Goal: Book appointment/travel/reservation

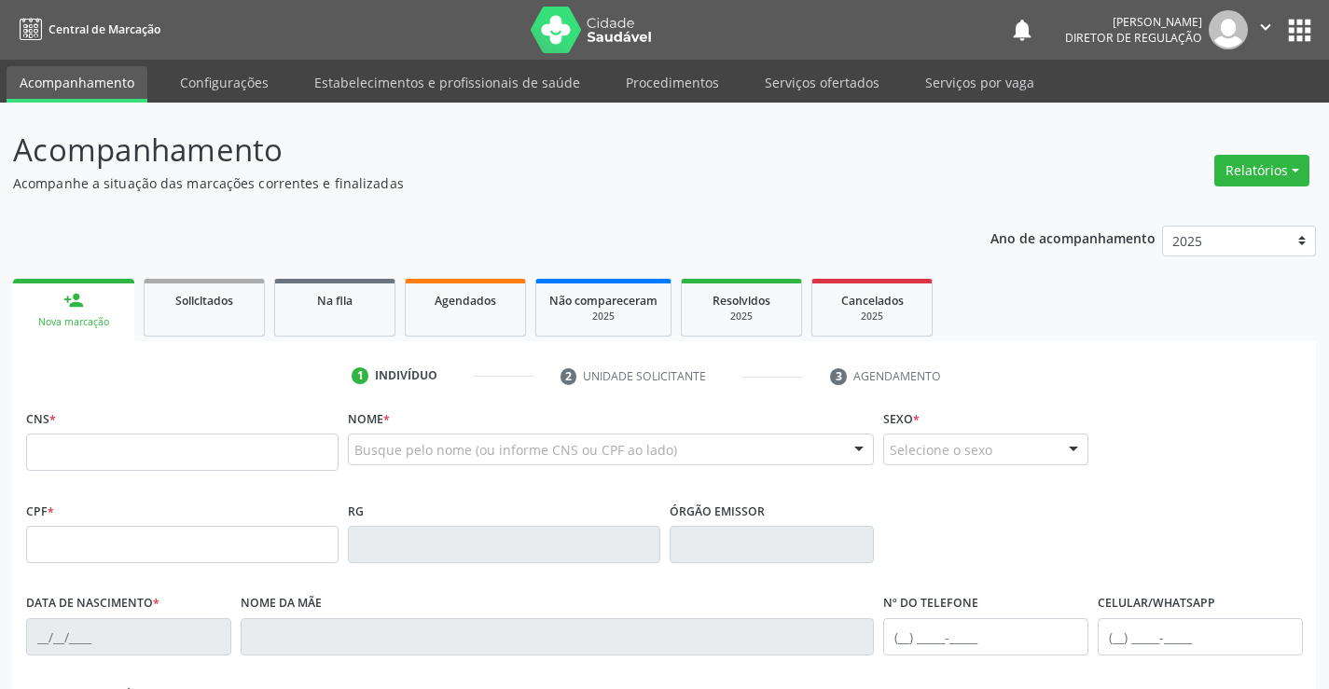
click at [102, 463] on input "text" at bounding box center [182, 452] width 312 height 37
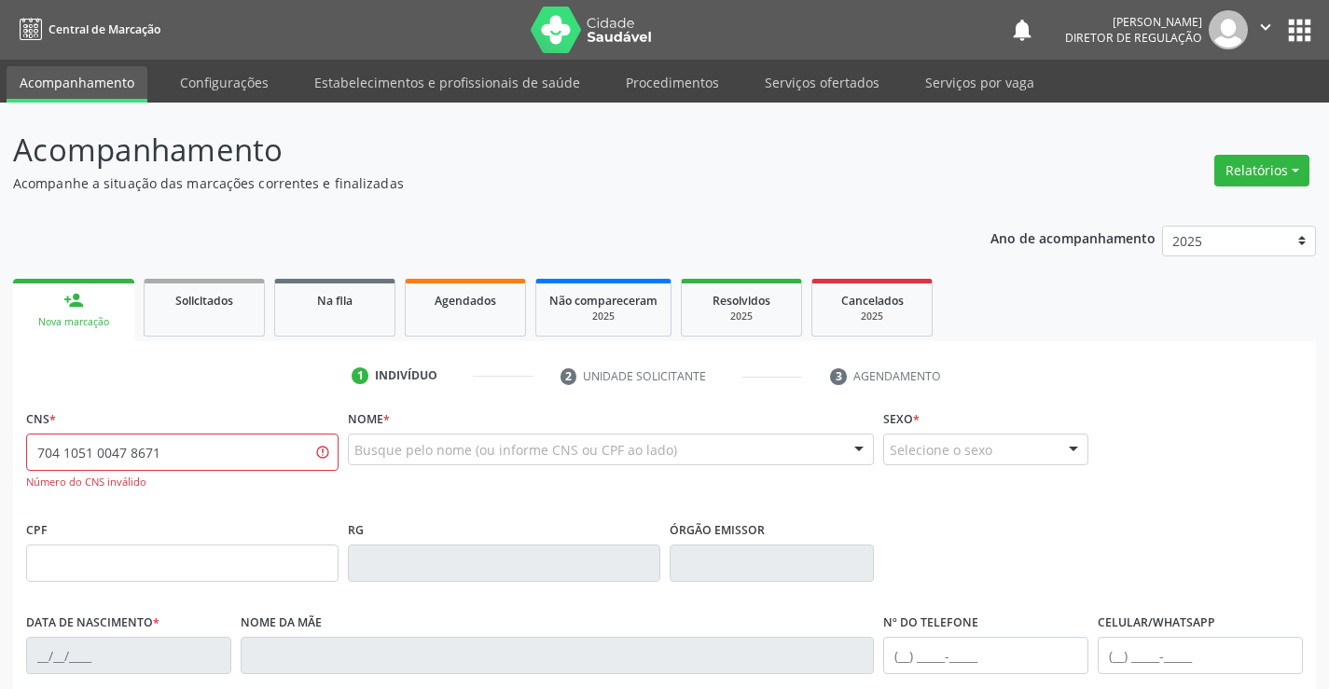
type input "704 1051 0047 8671"
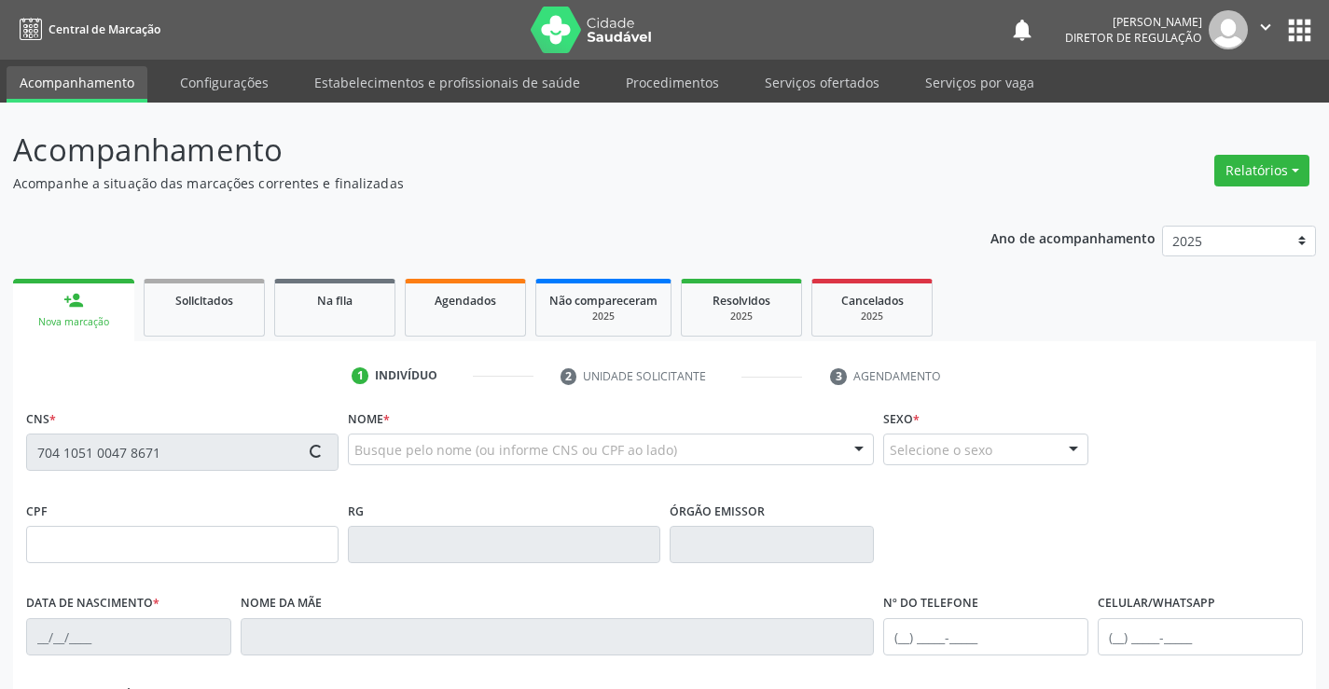
type input "1144459079"
type input "[DATE]"
type input "[PHONE_NUMBER]"
type input "S/N"
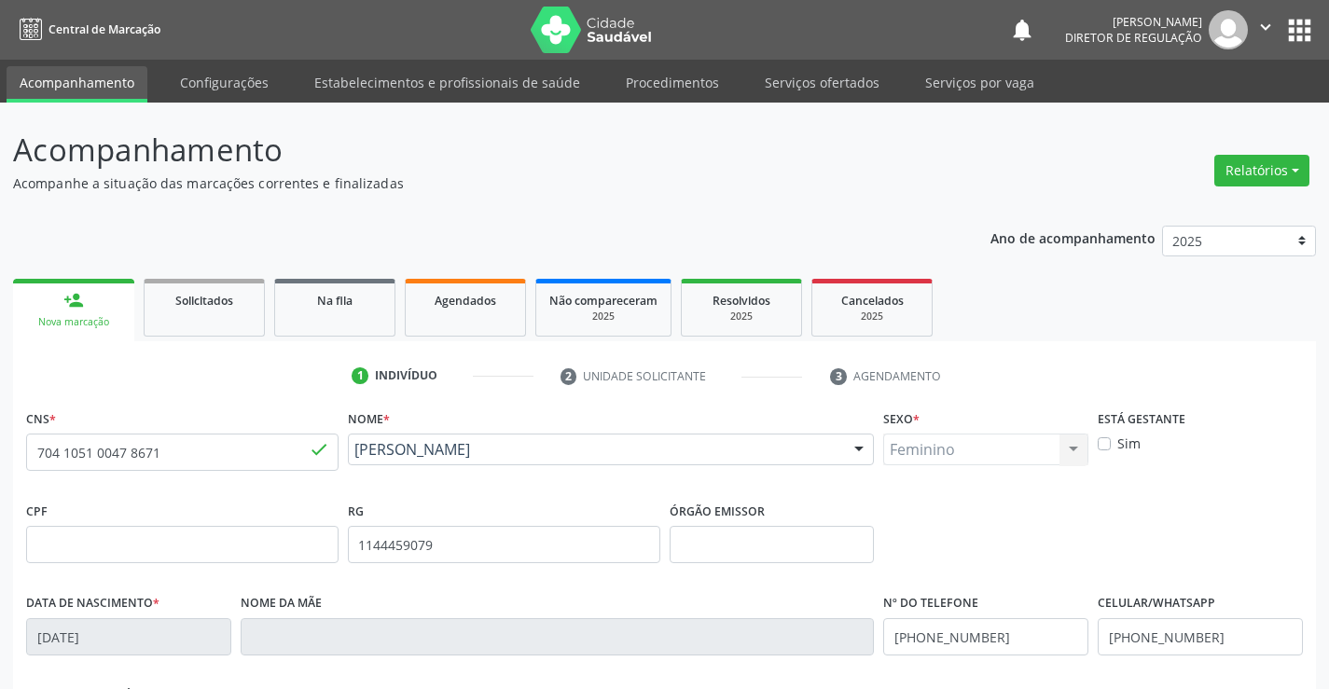
scroll to position [322, 0]
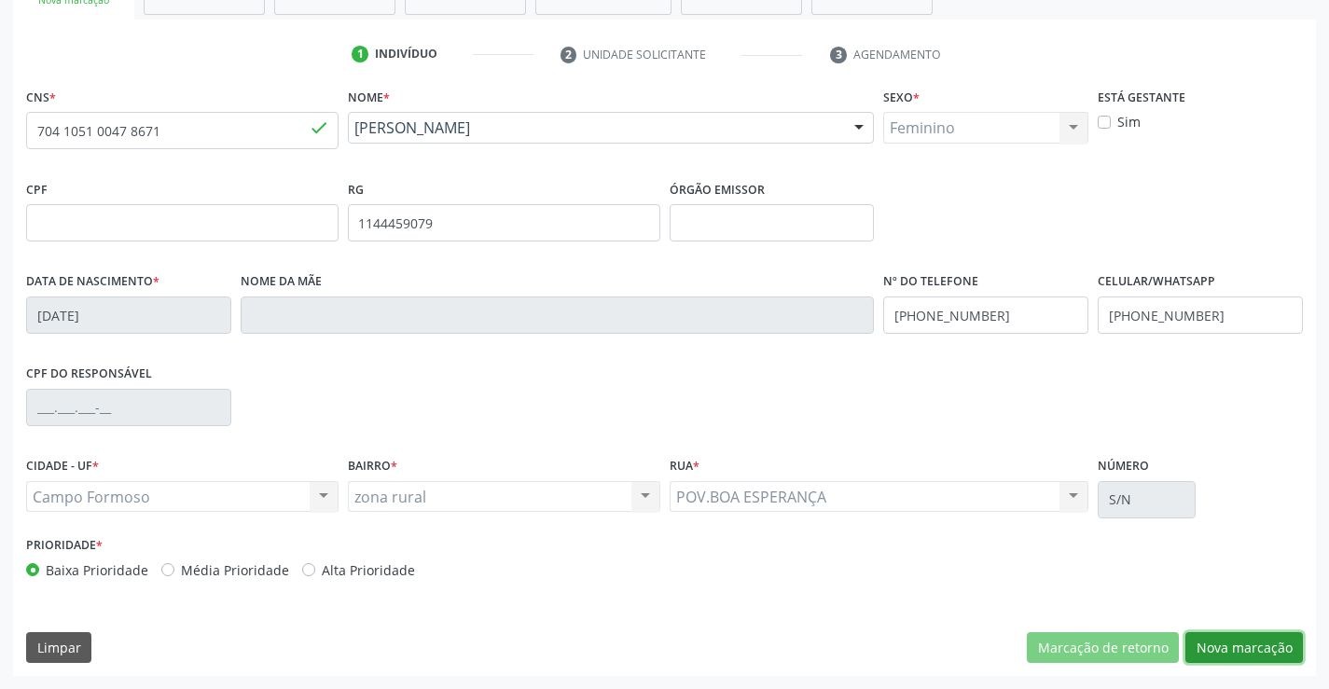
click at [1260, 651] on button "Nova marcação" at bounding box center [1243, 648] width 117 height 32
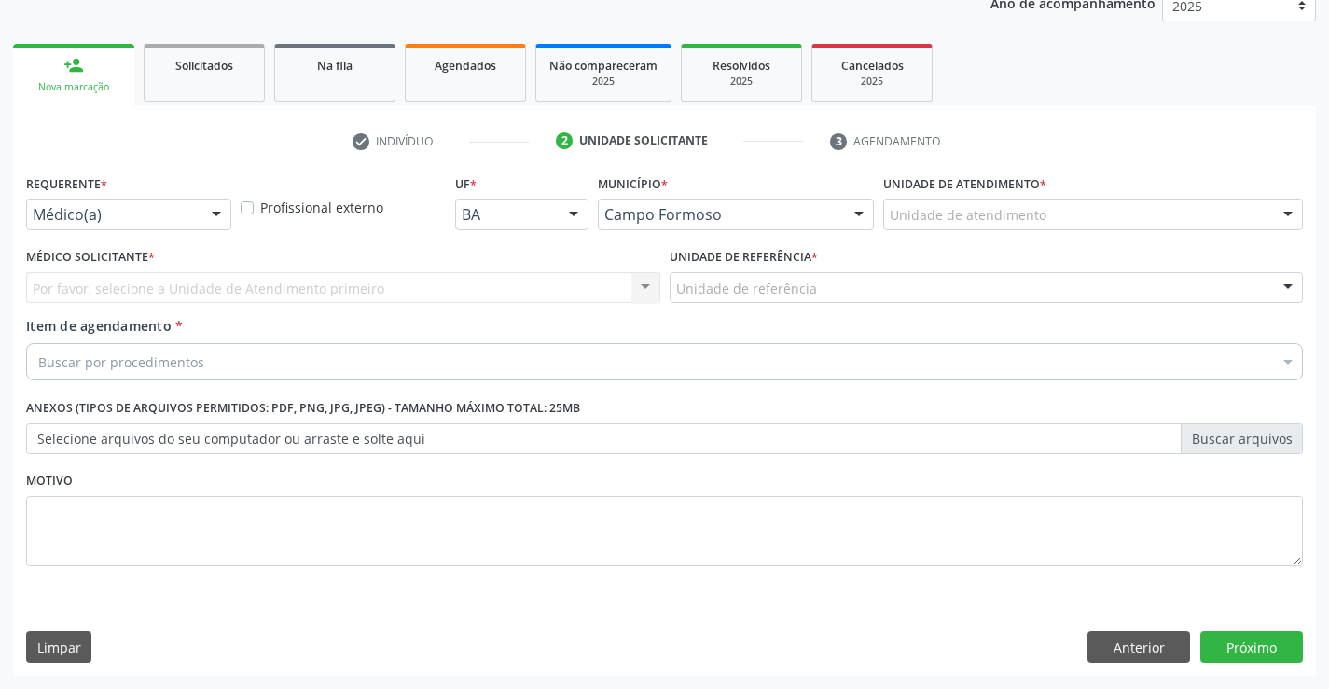
click at [185, 229] on div "Médico(a) Médico(a) Enfermeiro(a) Paciente Nenhum resultado encontrado para: " …" at bounding box center [128, 215] width 205 height 32
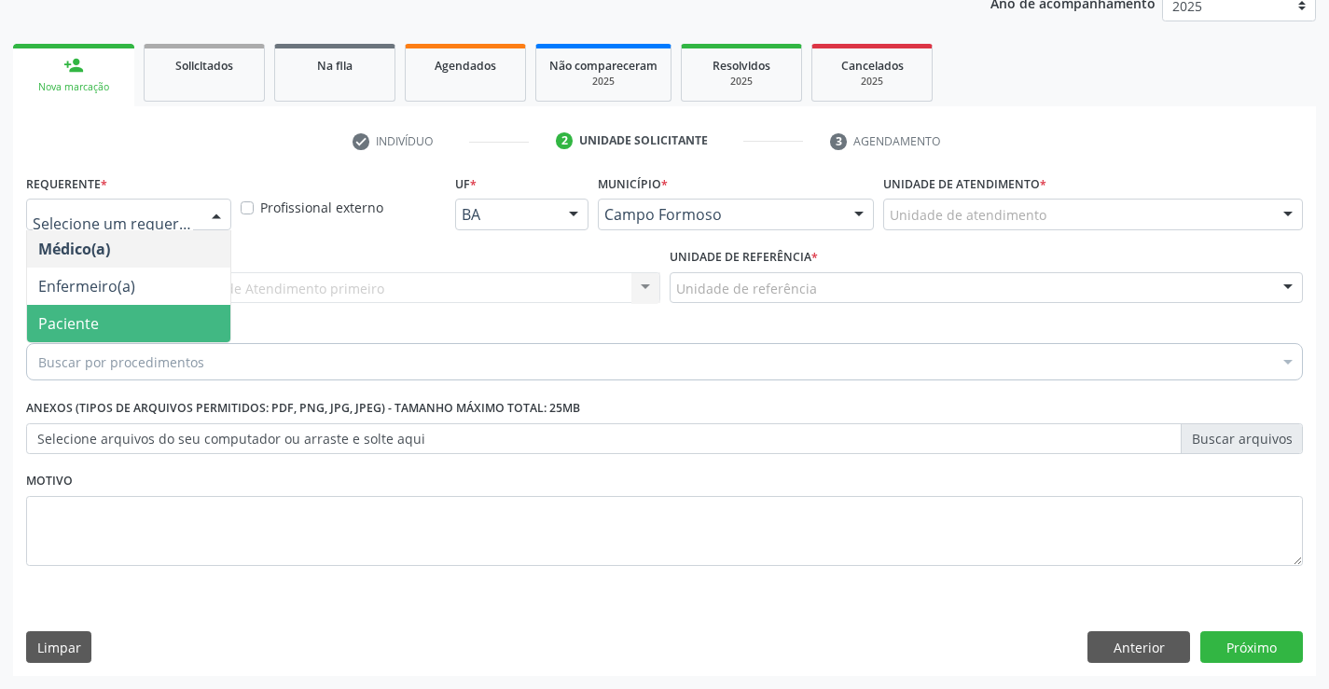
click at [186, 326] on span "Paciente" at bounding box center [128, 323] width 203 height 37
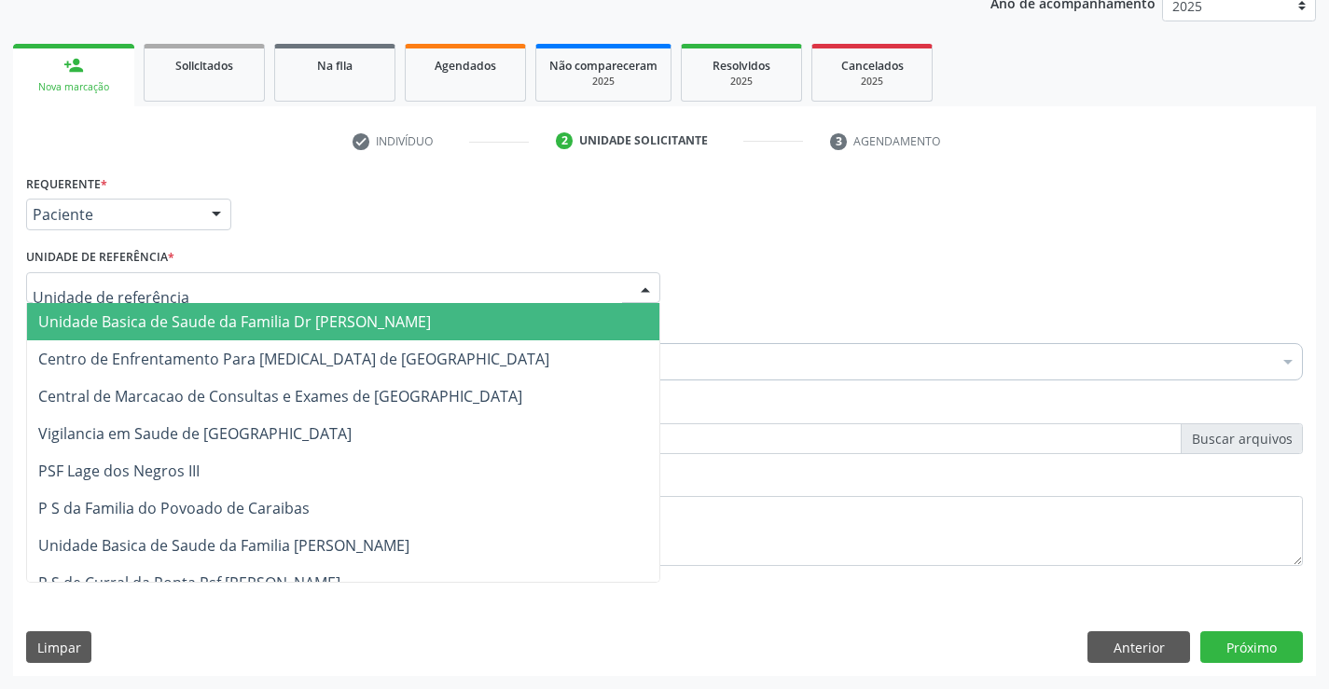
drag, startPoint x: 323, startPoint y: 289, endPoint x: 324, endPoint y: 339, distance: 50.4
click at [324, 289] on div at bounding box center [343, 288] width 634 height 32
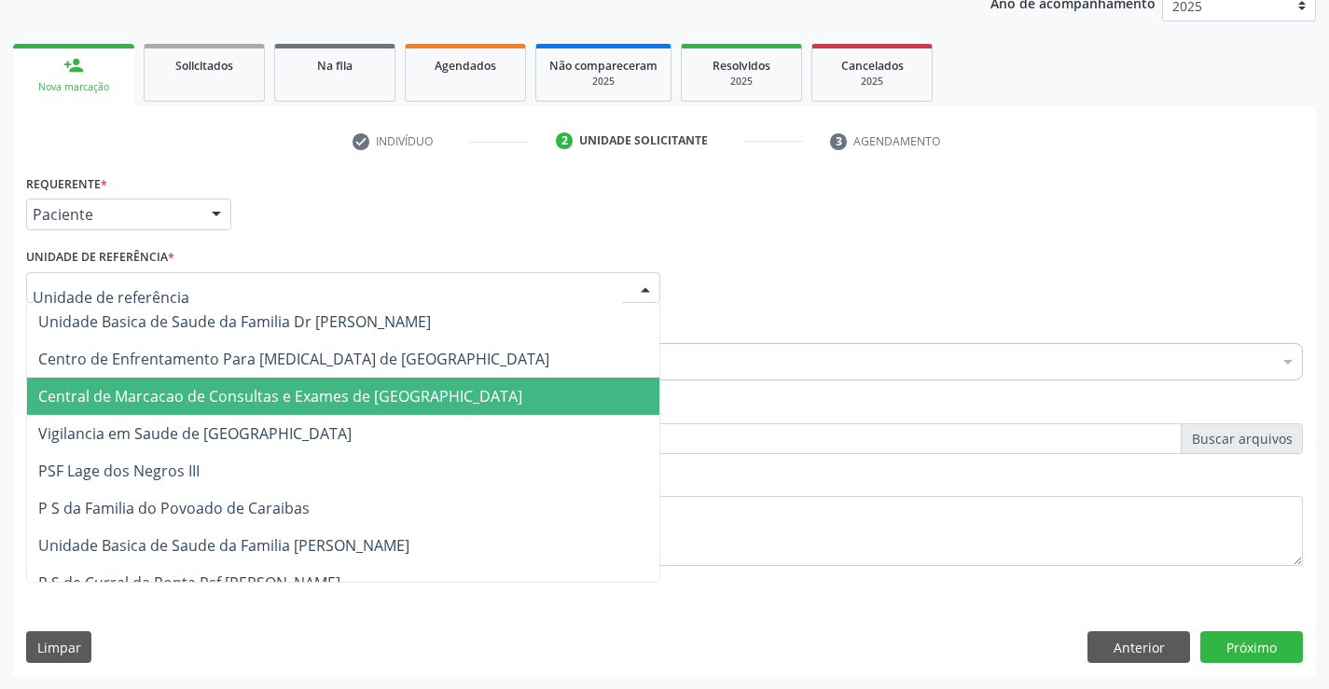
click at [328, 385] on span "Central de Marcacao de Consultas e Exames de [GEOGRAPHIC_DATA]" at bounding box center [343, 396] width 632 height 37
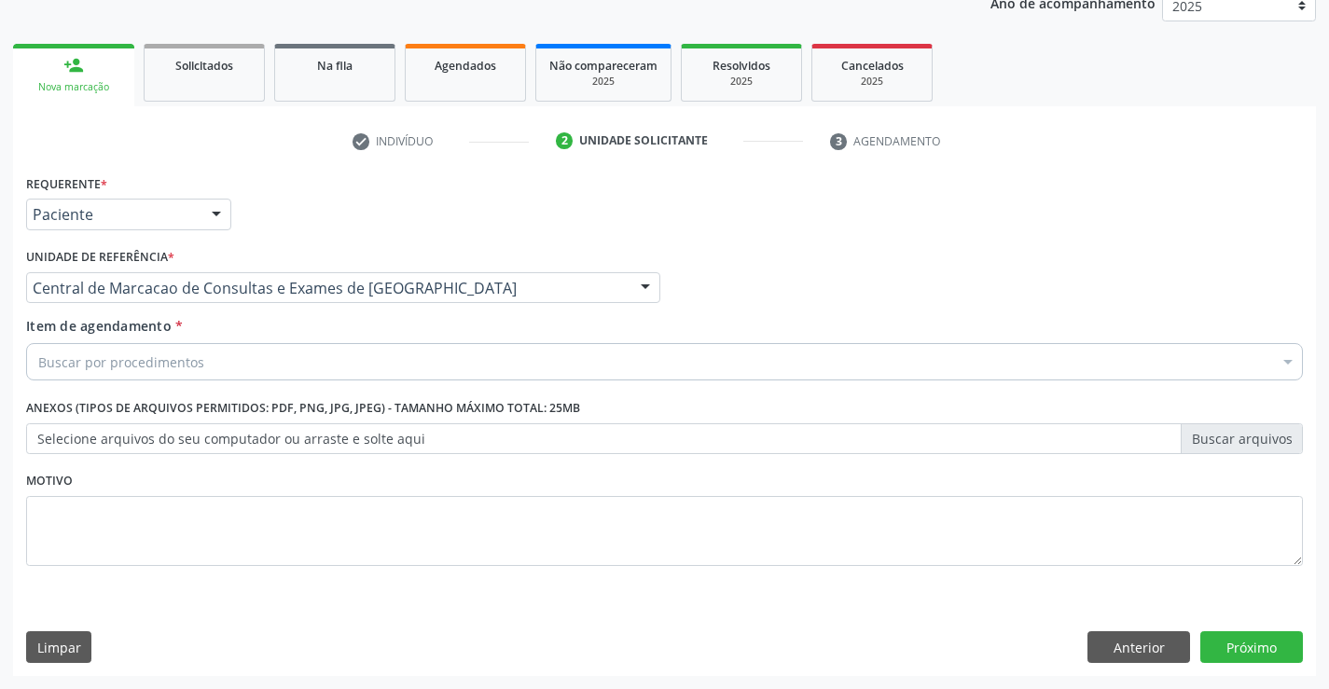
click at [365, 369] on div "Buscar por procedimentos" at bounding box center [664, 361] width 1276 height 37
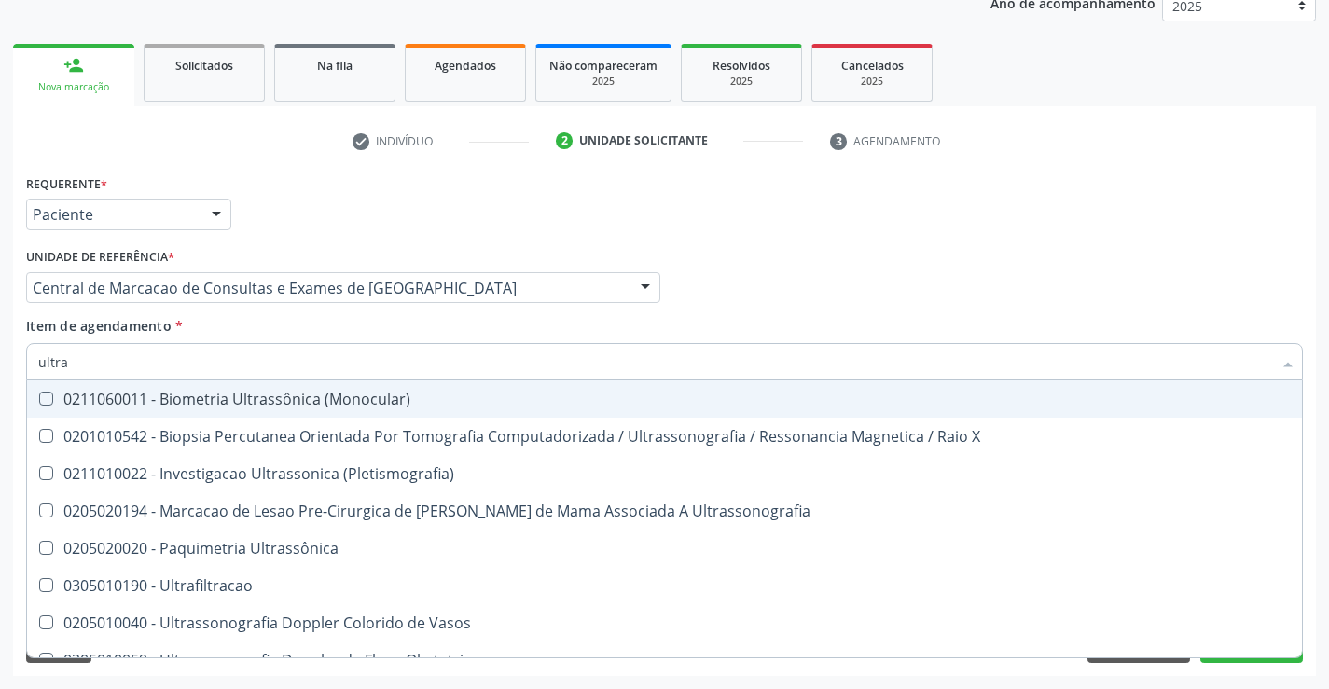
type input "ultras"
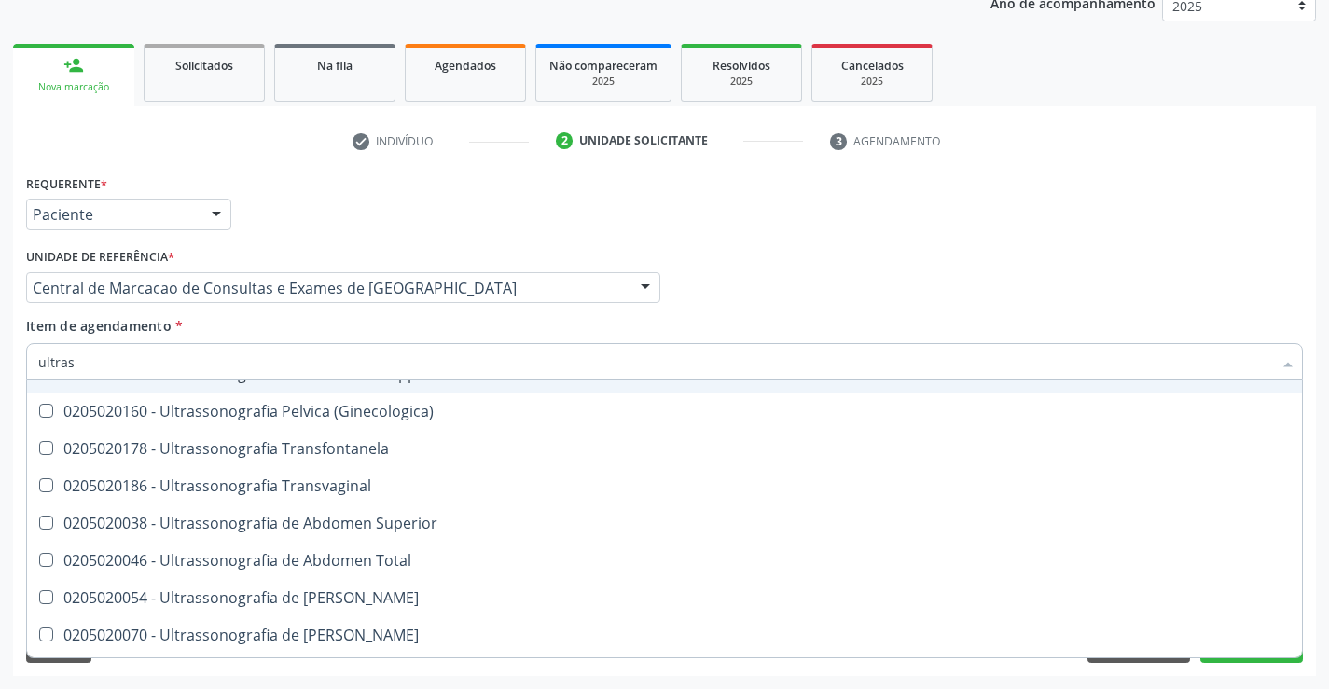
scroll to position [466, 0]
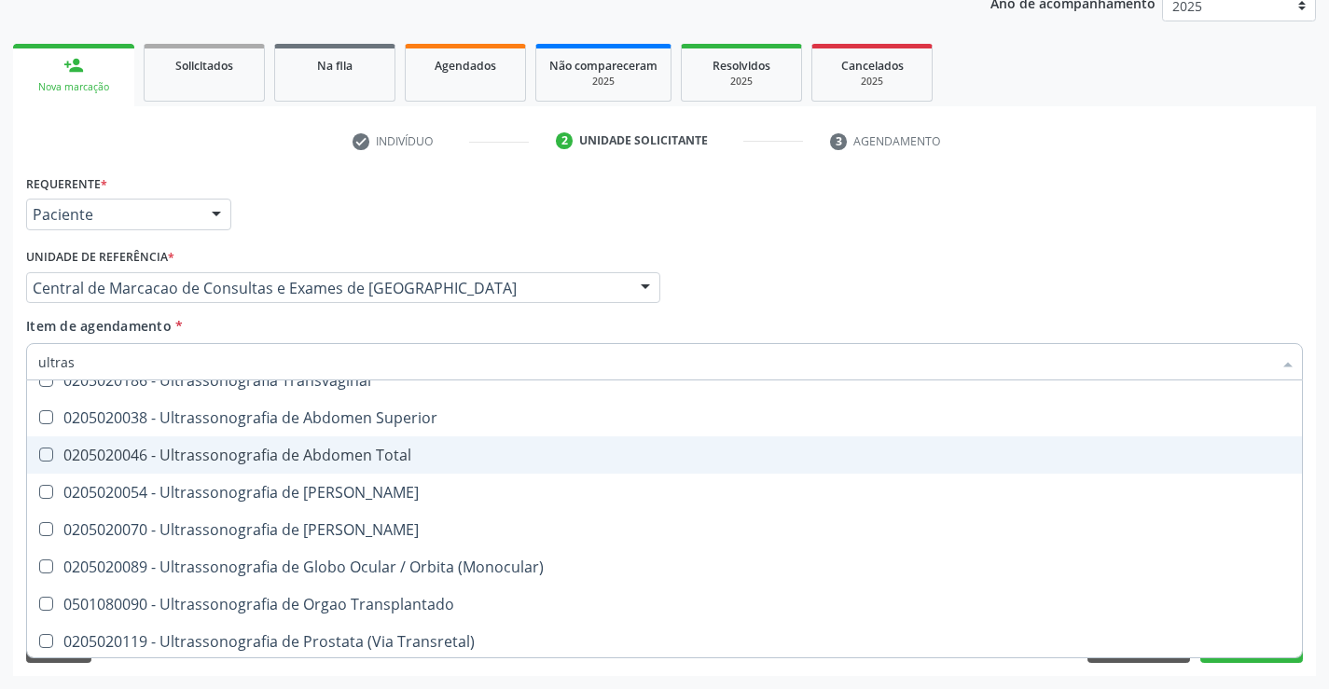
drag, startPoint x: 382, startPoint y: 454, endPoint x: 416, endPoint y: 461, distance: 34.2
click at [383, 455] on div "0205020046 - Ultrassonografia de Abdomen Total" at bounding box center [664, 455] width 1252 height 15
checkbox Total "true"
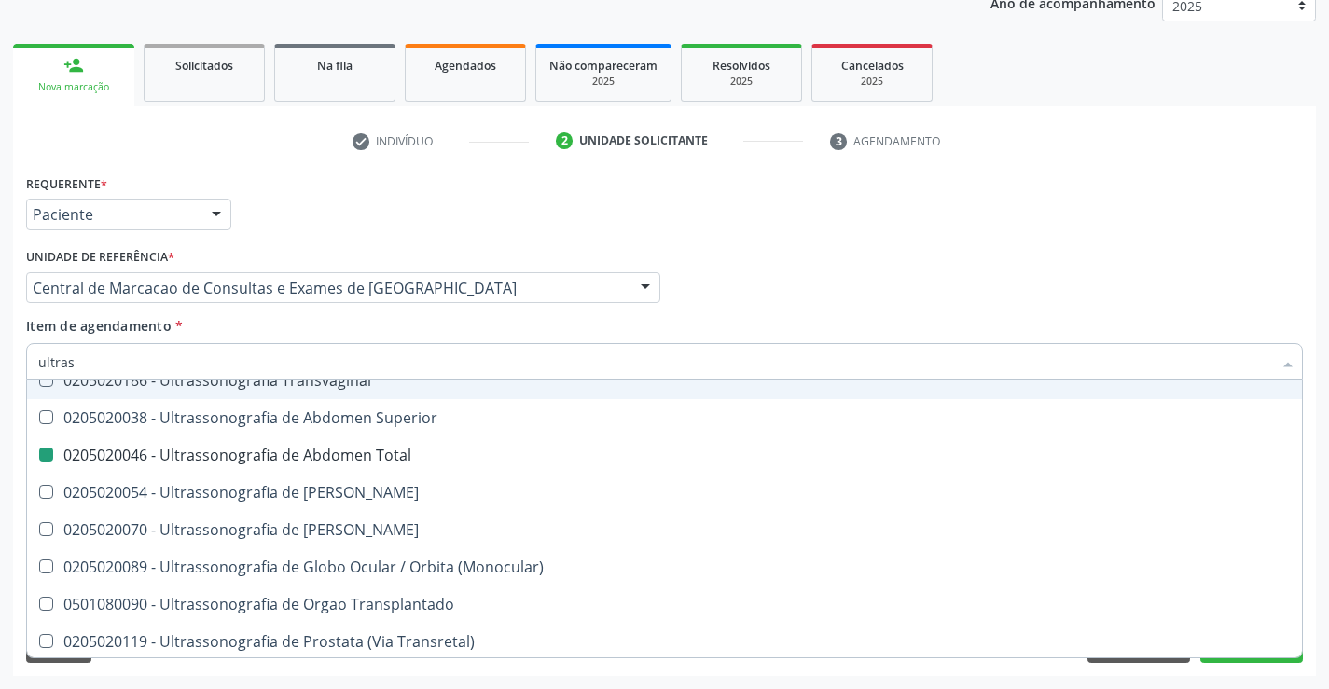
click at [1228, 337] on div "Item de agendamento * ultras Desfazer seleção 0211060011 - Biometria Ultrassôni…" at bounding box center [664, 345] width 1276 height 59
checkbox X "true"
checkbox Total "false"
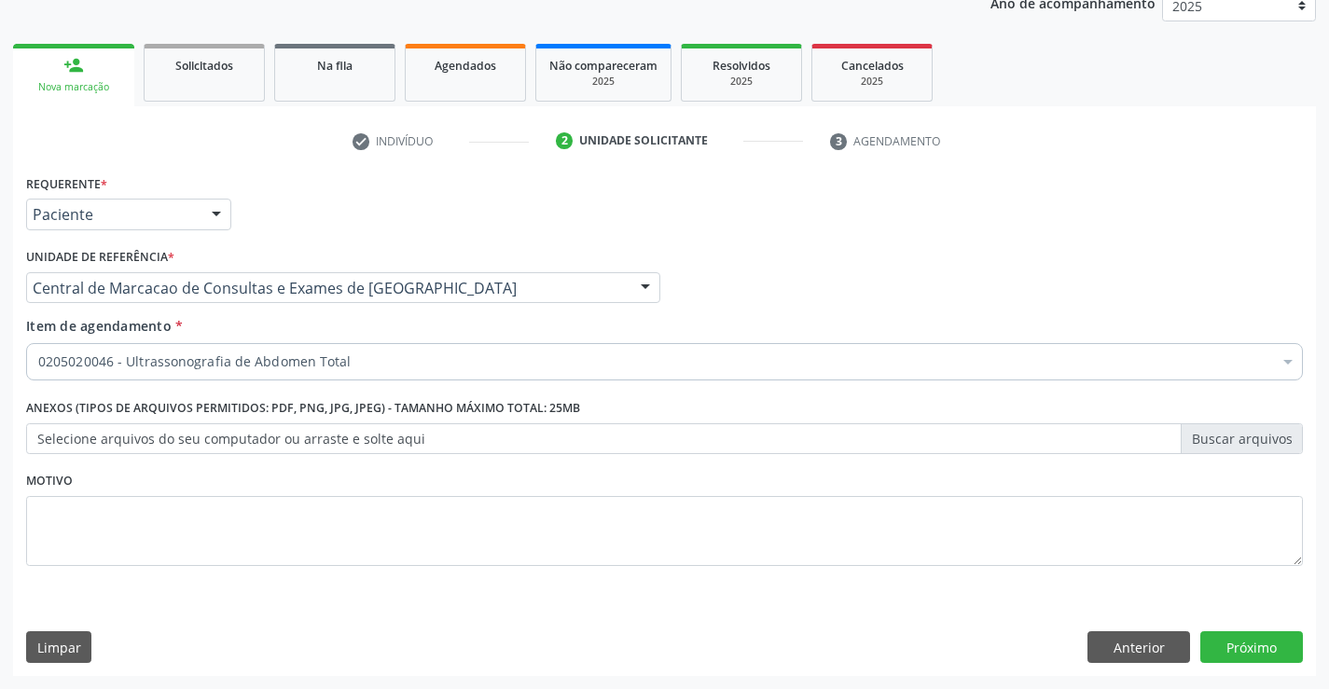
scroll to position [0, 0]
click at [1267, 637] on button "Próximo" at bounding box center [1251, 647] width 103 height 32
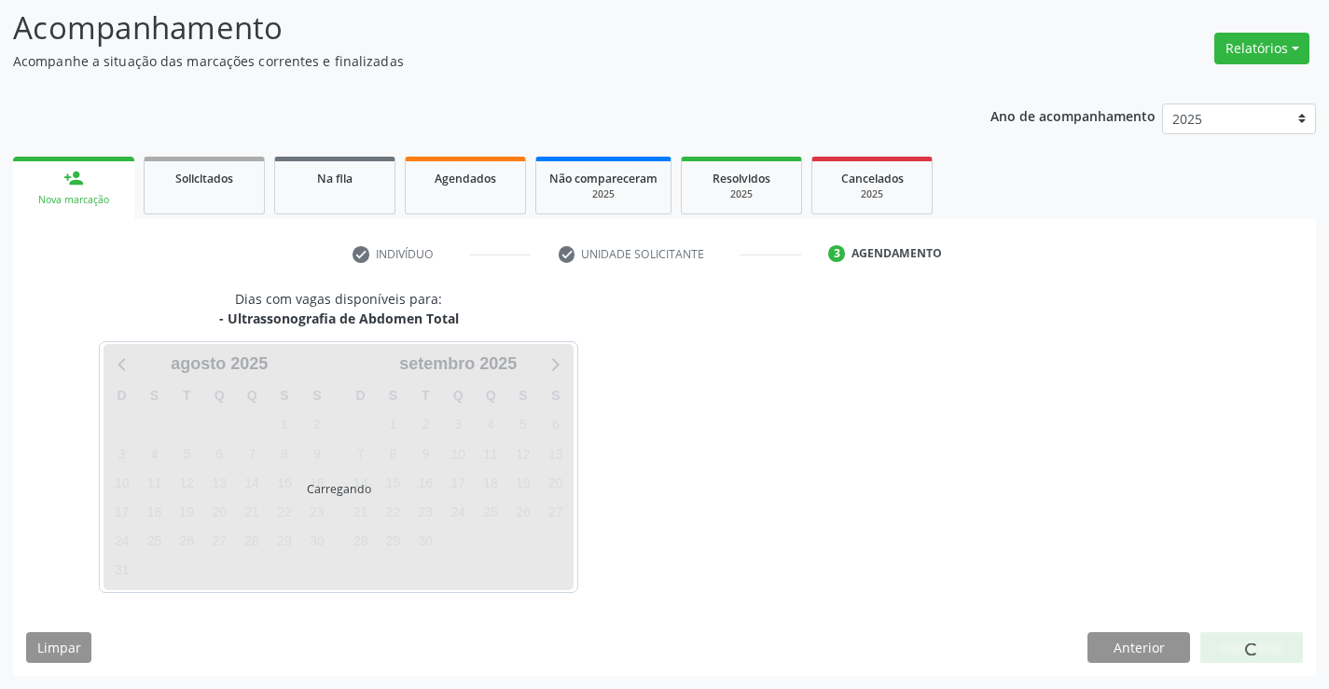
scroll to position [122, 0]
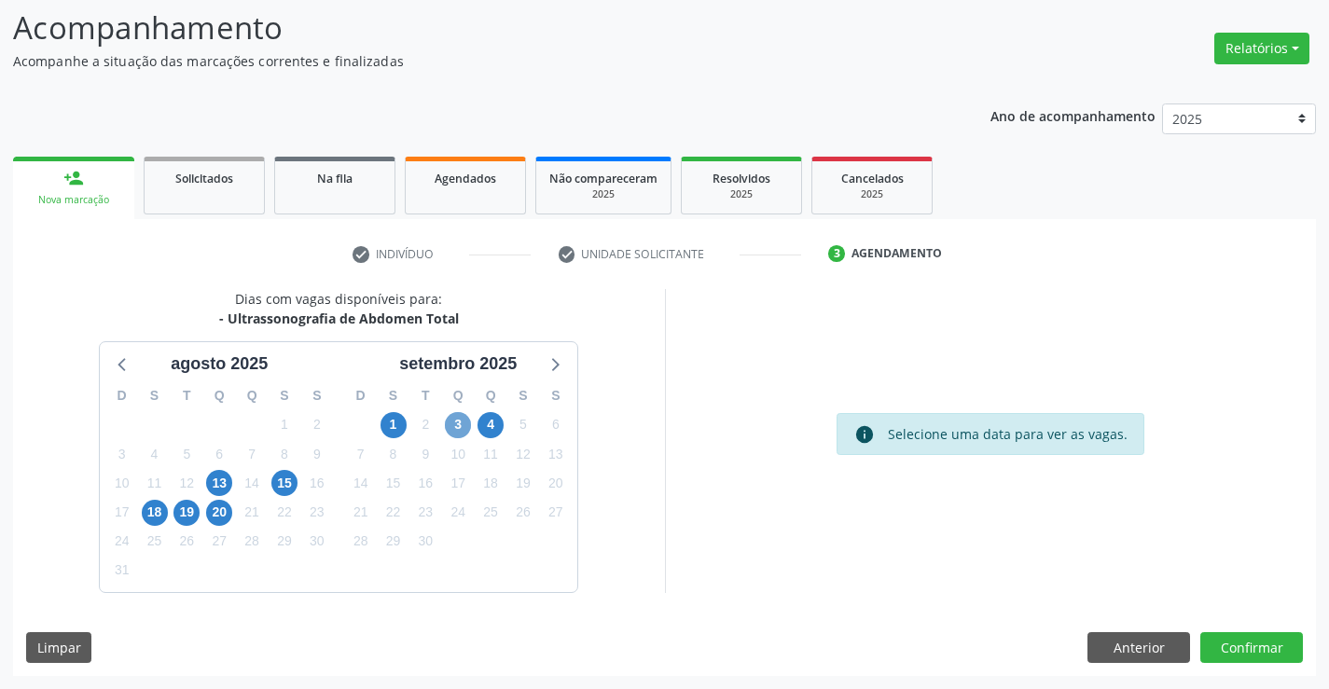
click at [465, 428] on span "3" at bounding box center [458, 425] width 26 height 26
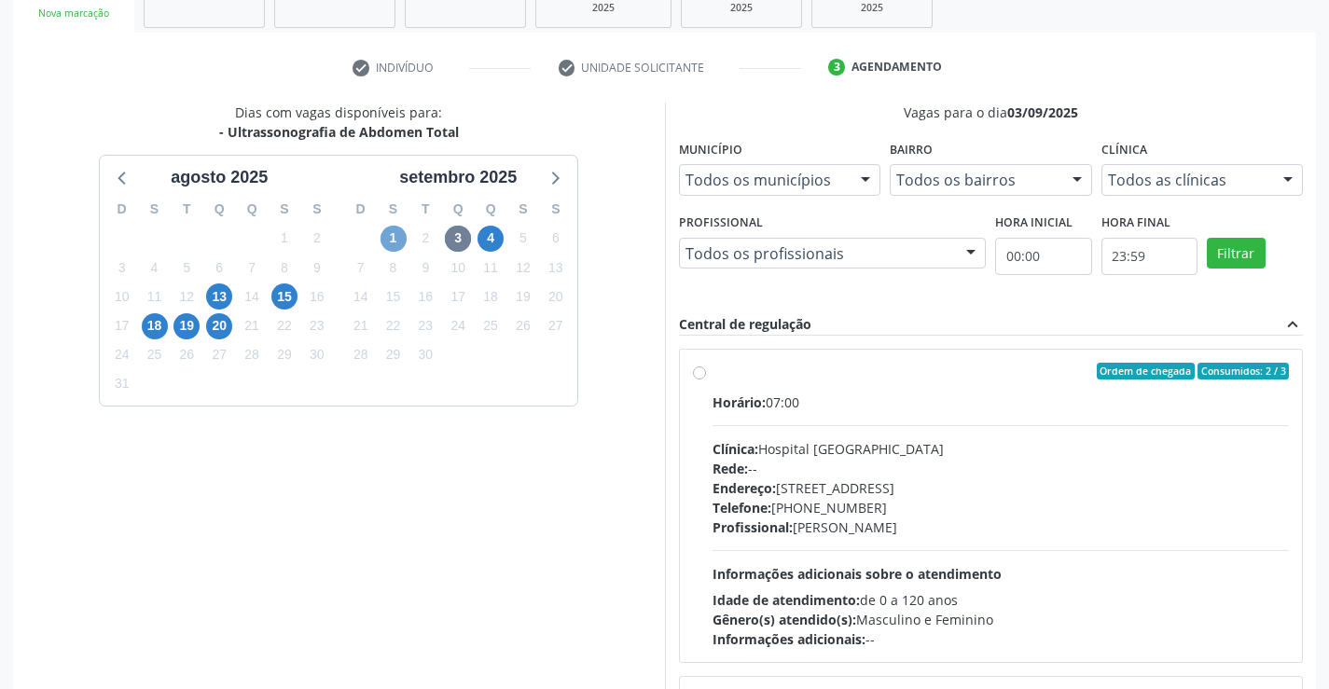
click at [396, 235] on span "1" at bounding box center [393, 239] width 26 height 26
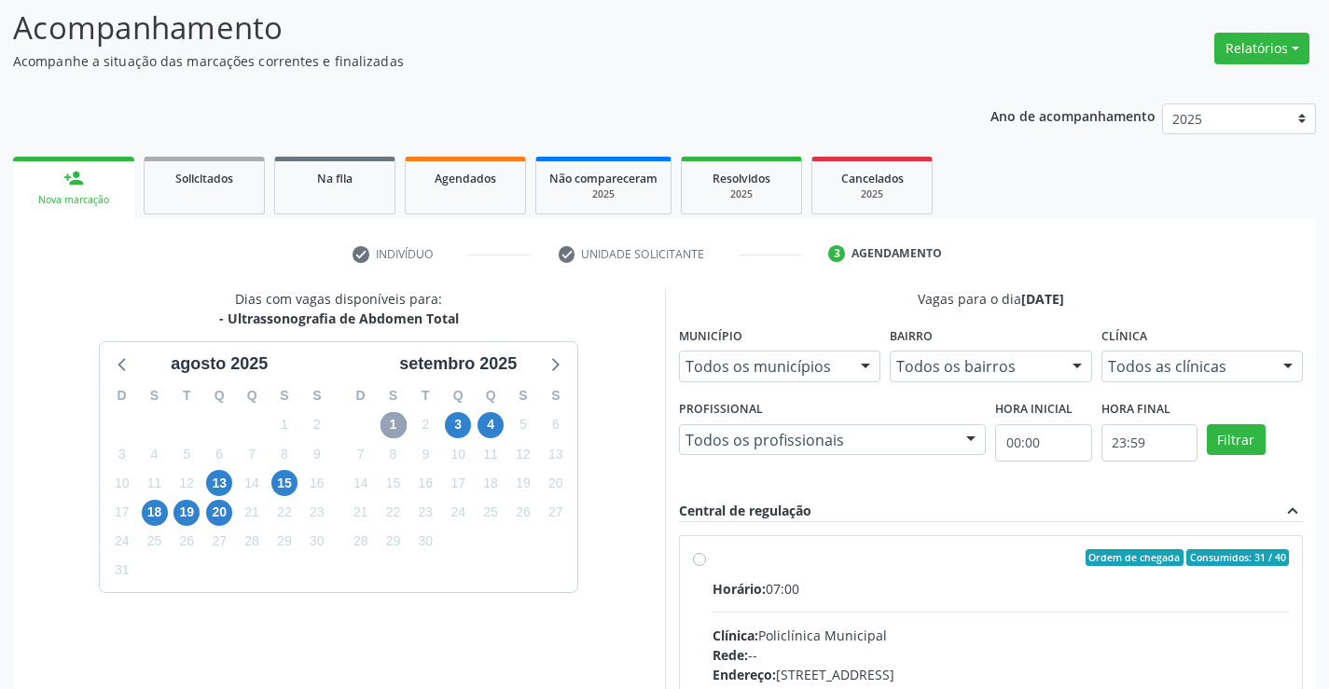
scroll to position [309, 0]
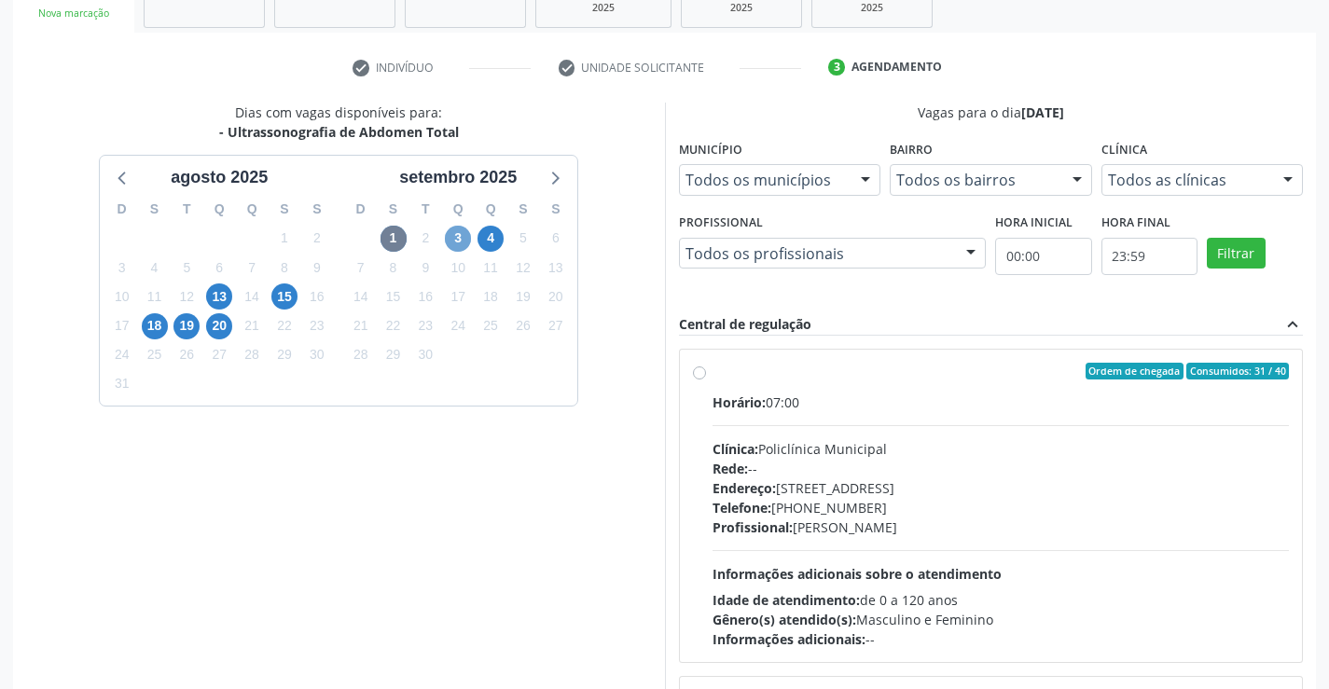
click at [457, 239] on span "3" at bounding box center [458, 239] width 26 height 26
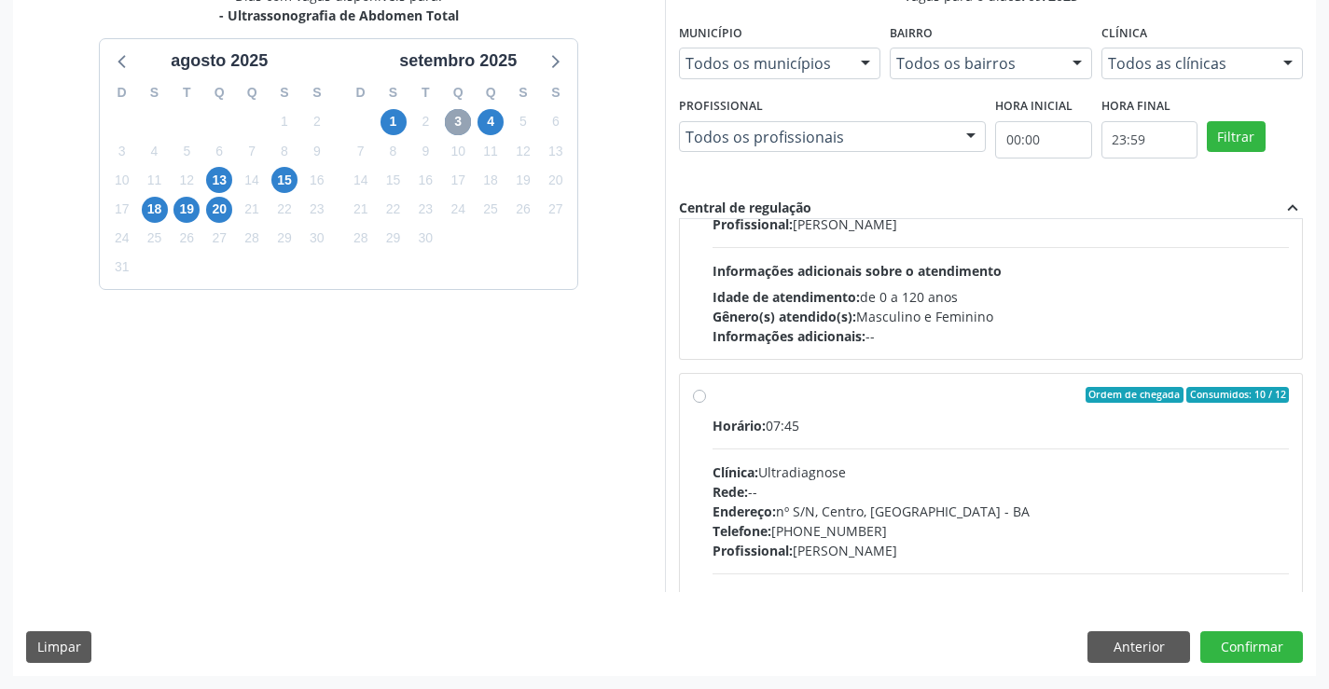
scroll to position [93, 0]
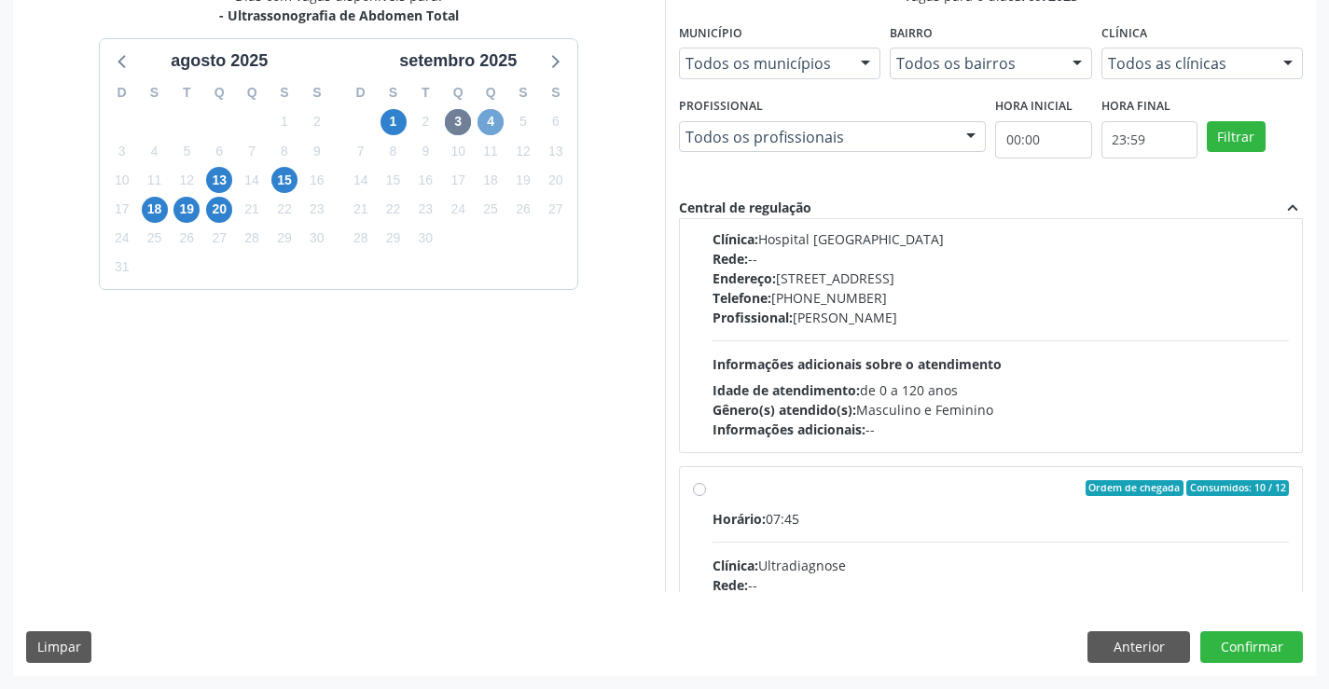
click at [494, 126] on span "4" at bounding box center [490, 122] width 26 height 26
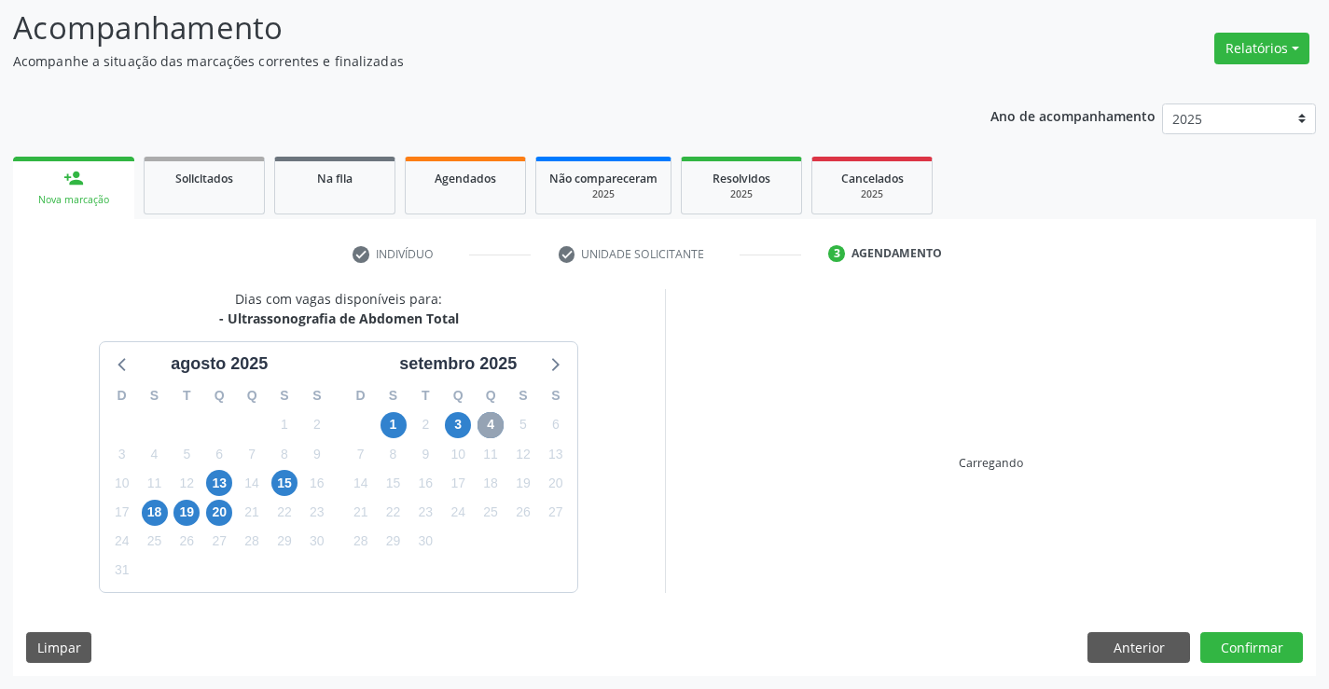
scroll to position [425, 0]
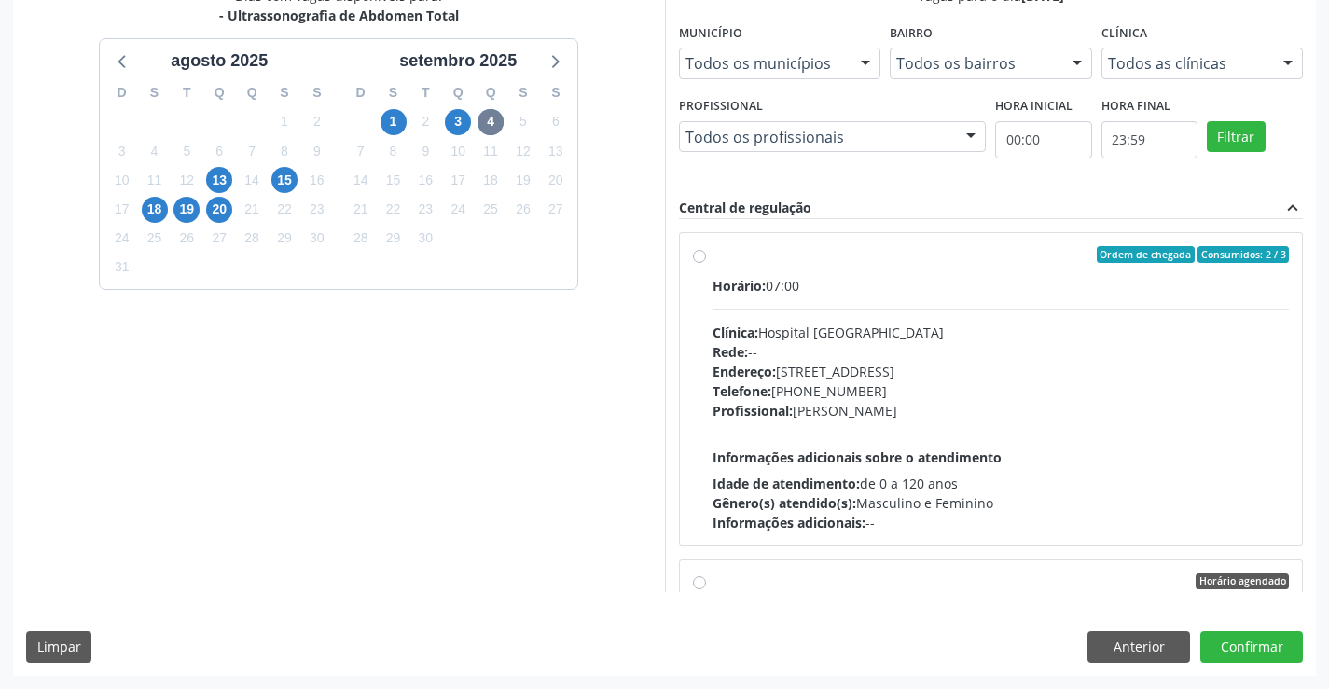
click at [1031, 298] on div "Horário: 07:00 Clínica: Hospital [GEOGRAPHIC_DATA] Rede: -- Endereço: [STREET_A…" at bounding box center [1000, 404] width 577 height 256
click at [706, 263] on input "Ordem de chegada Consumidos: 2 / 3 Horário: 07:00 Clínica: Hospital [GEOGRAPHIC…" at bounding box center [699, 254] width 13 height 17
radio input "true"
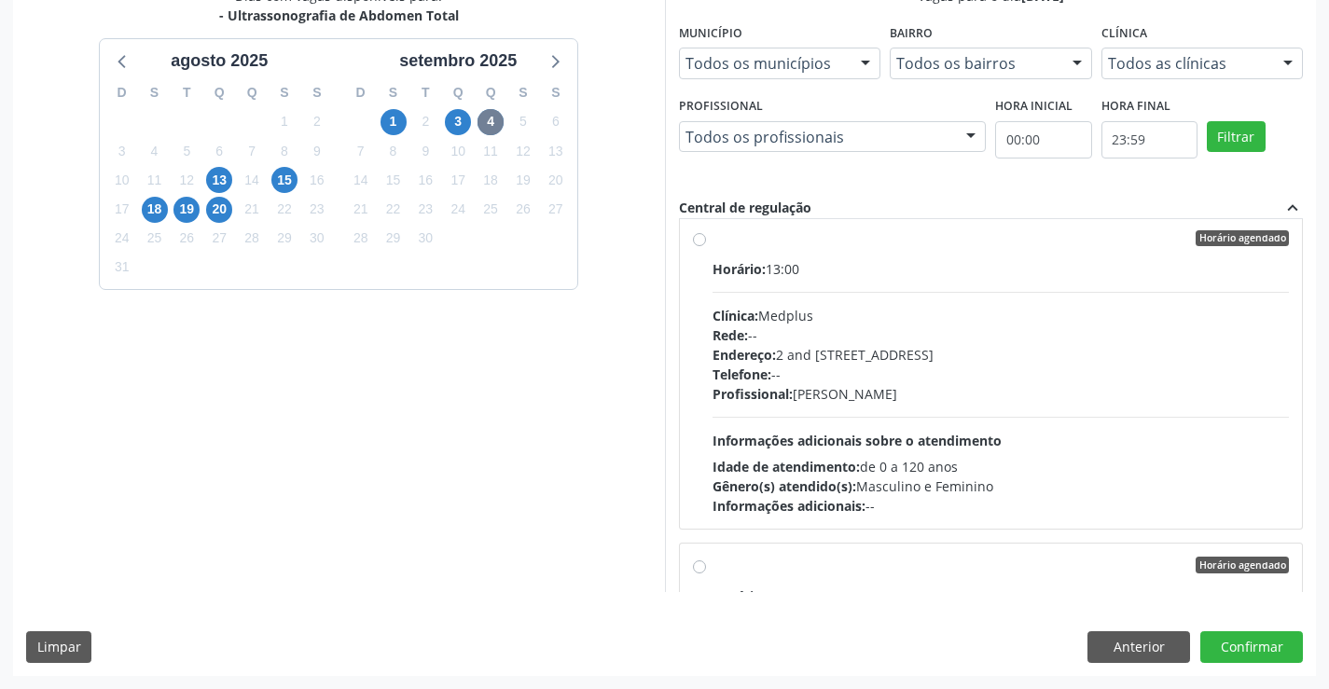
scroll to position [746, 0]
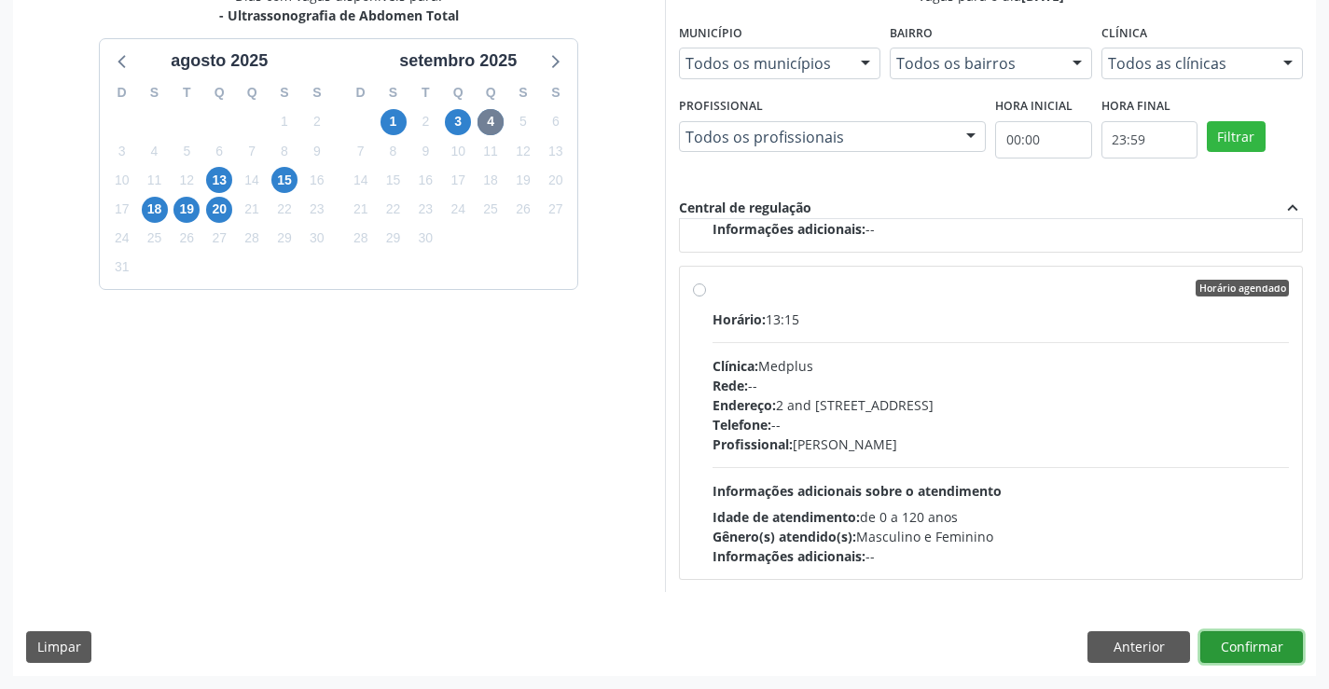
click at [1235, 643] on button "Confirmar" at bounding box center [1251, 647] width 103 height 32
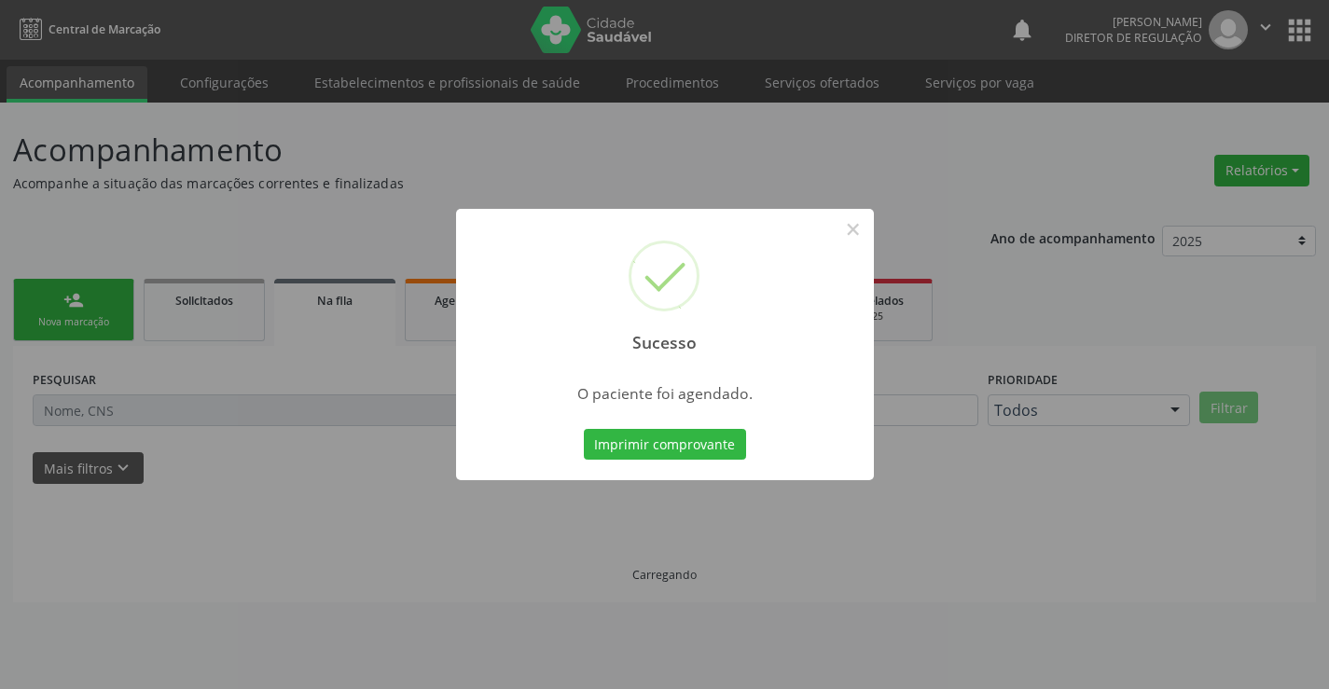
scroll to position [0, 0]
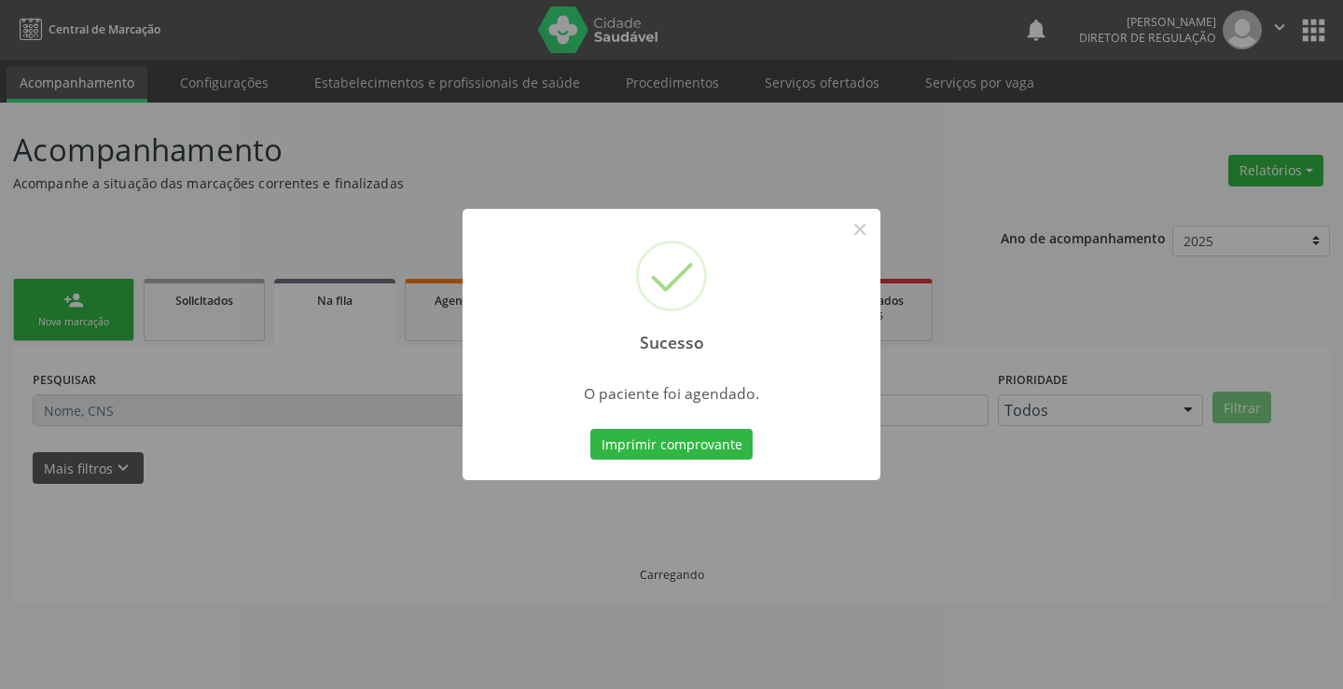
click at [590, 429] on button "Imprimir comprovante" at bounding box center [671, 445] width 162 height 32
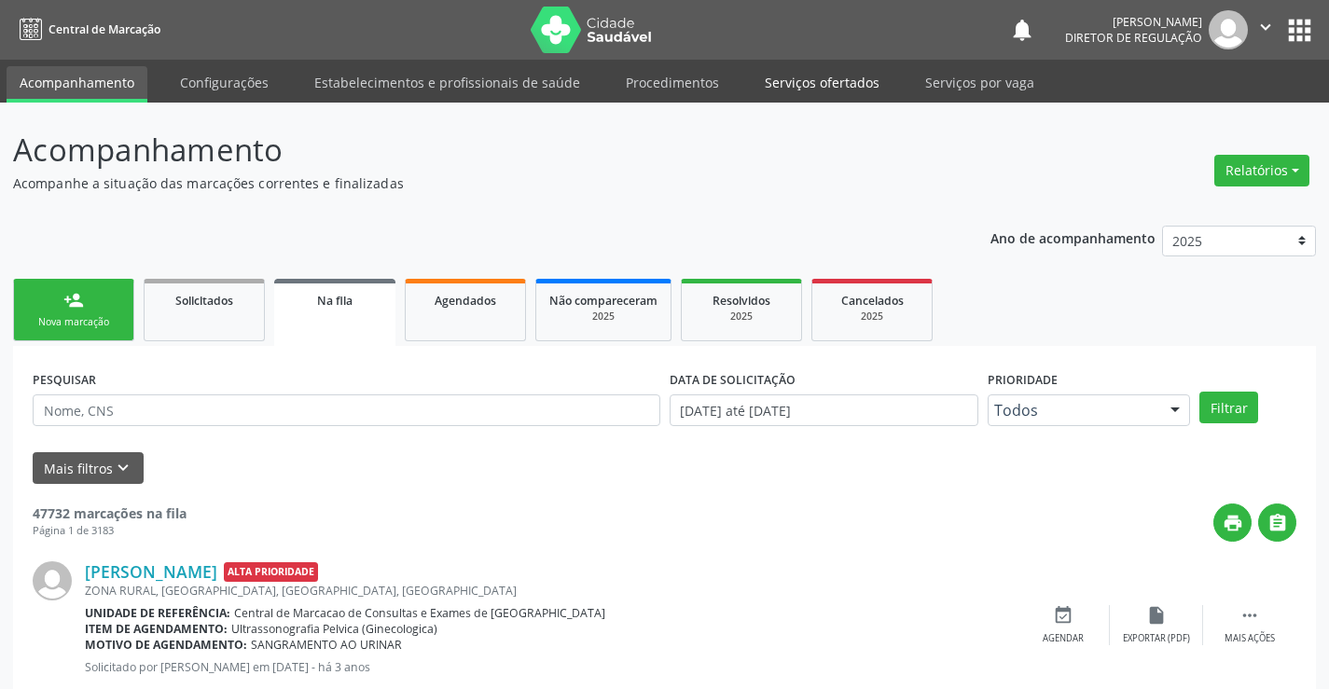
click at [843, 86] on link "Serviços ofertados" at bounding box center [821, 82] width 141 height 33
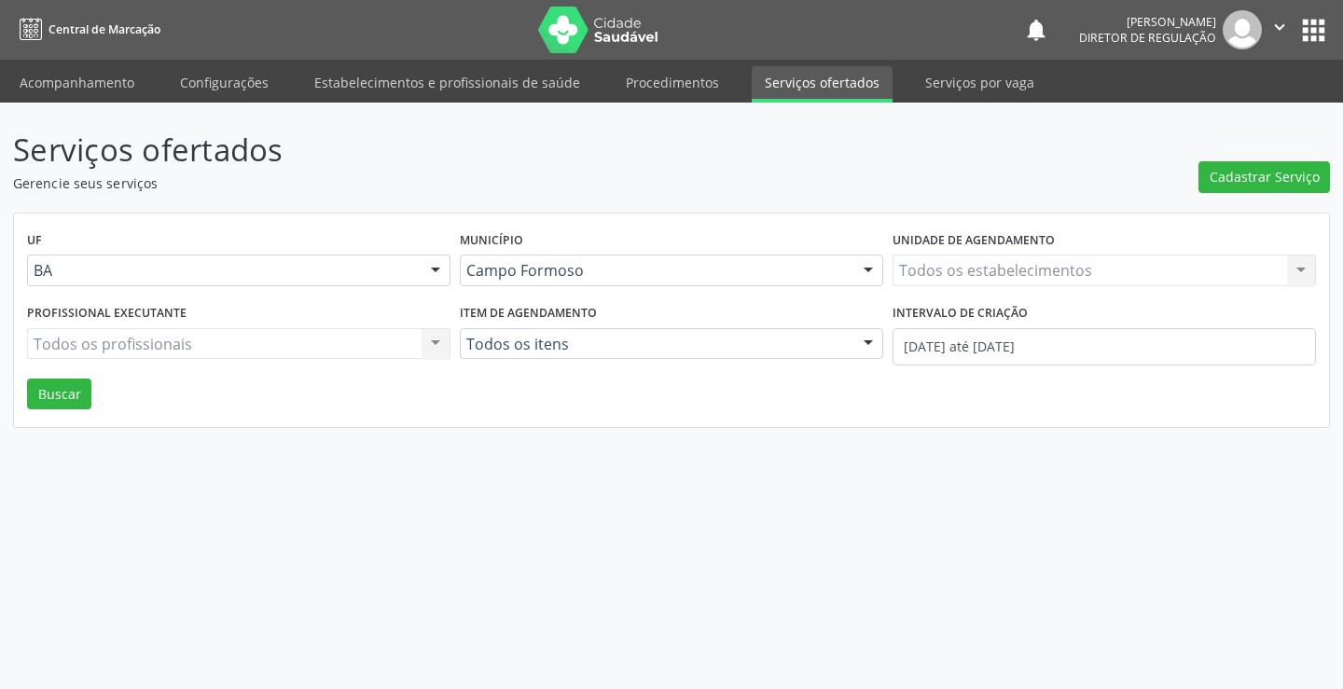
click at [963, 265] on div "Todos os estabelecimentos Todos os estabelecimentos Nenhum resultado encontrado…" at bounding box center [1103, 271] width 423 height 32
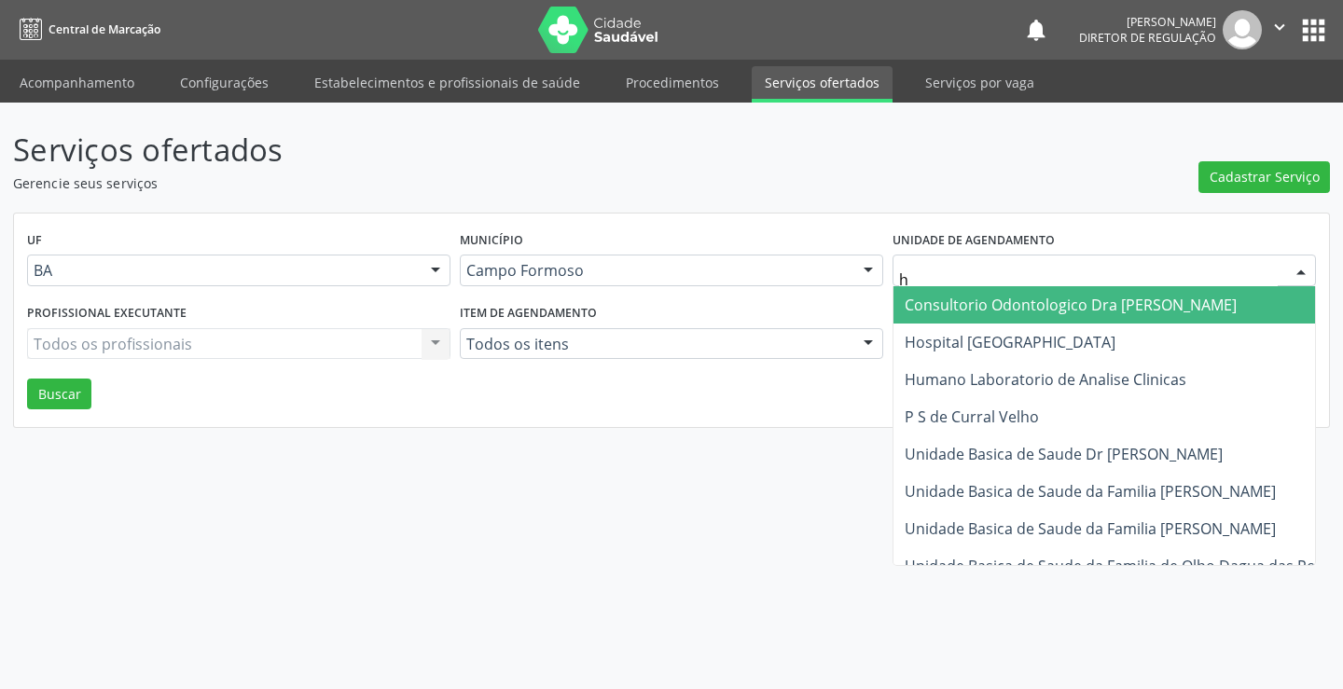
type input "ho"
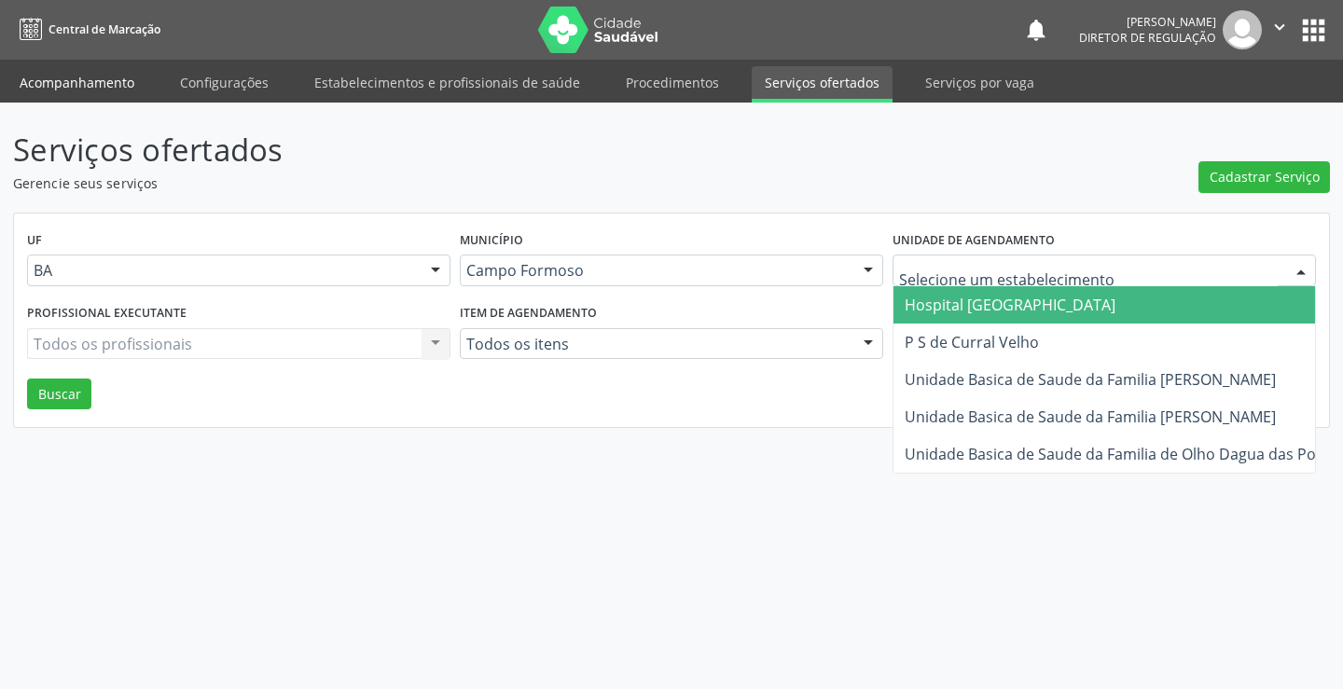
click at [87, 90] on link "Acompanhamento" at bounding box center [77, 82] width 141 height 33
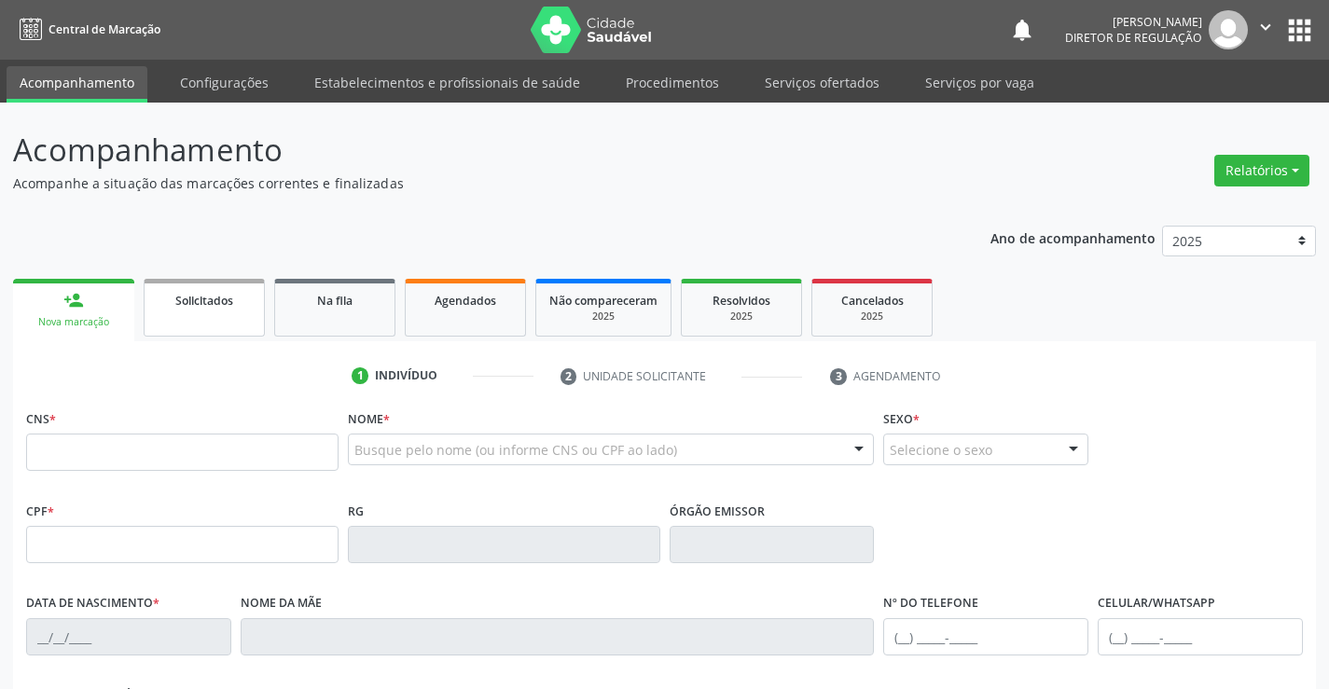
click at [190, 305] on span "Solicitados" at bounding box center [204, 301] width 58 height 16
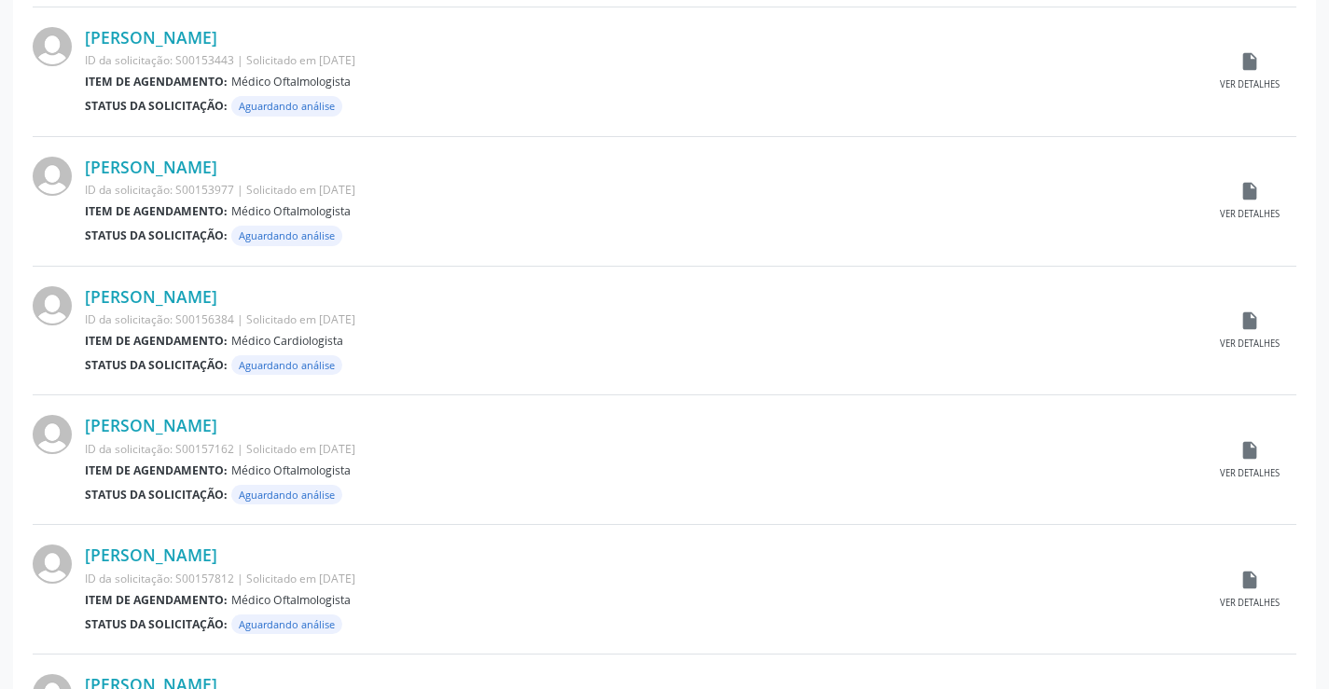
scroll to position [1839, 0]
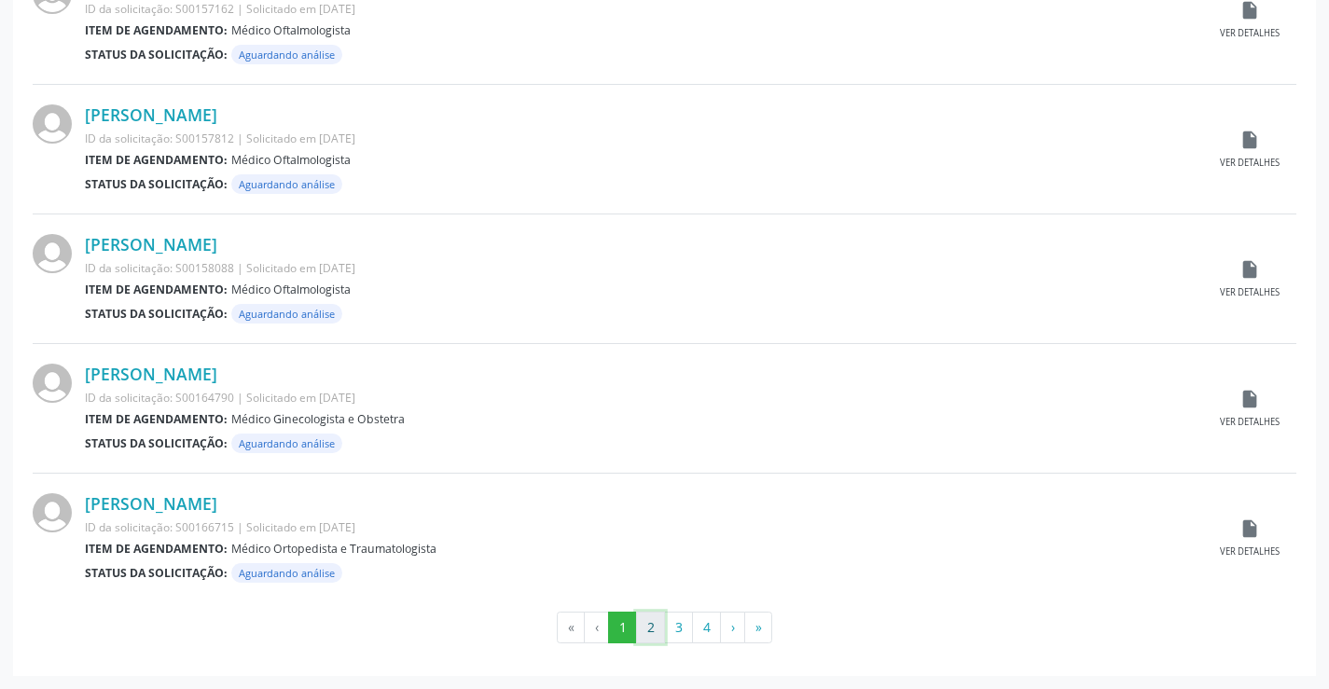
click at [655, 633] on button "2" at bounding box center [650, 628] width 29 height 32
click at [680, 638] on button "3" at bounding box center [678, 628] width 29 height 32
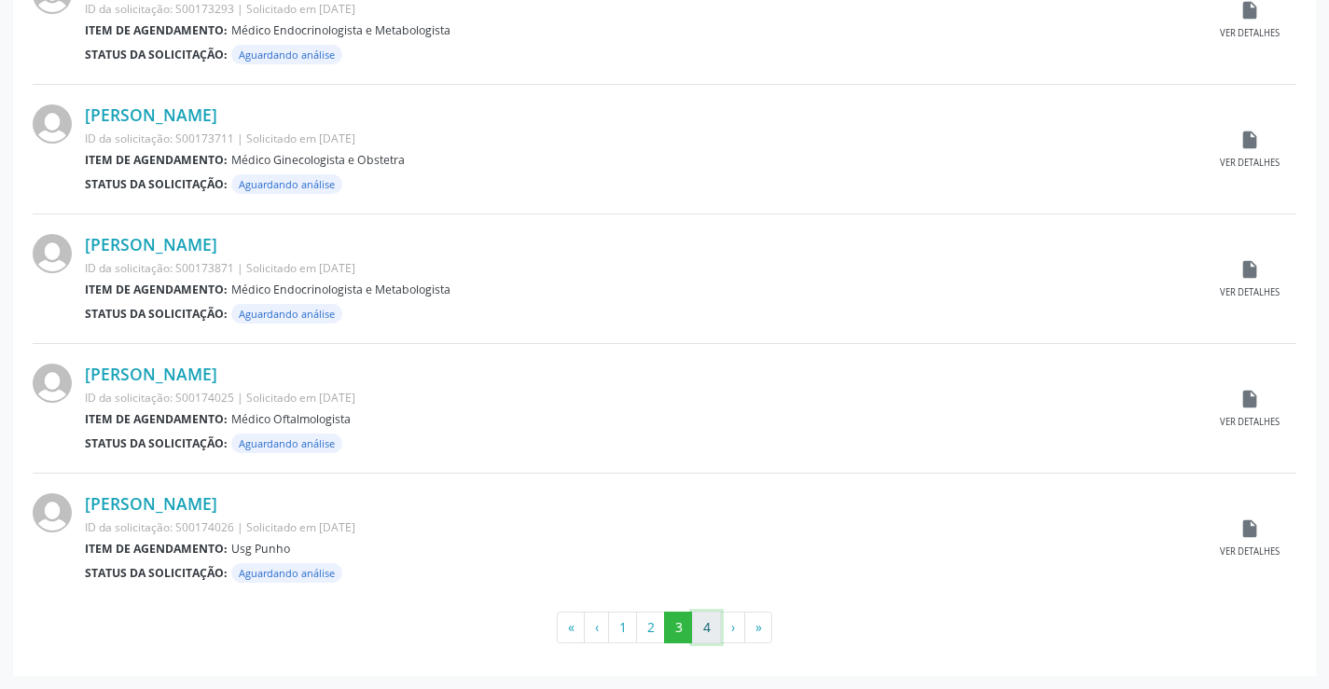
click at [698, 624] on button "4" at bounding box center [706, 628] width 29 height 32
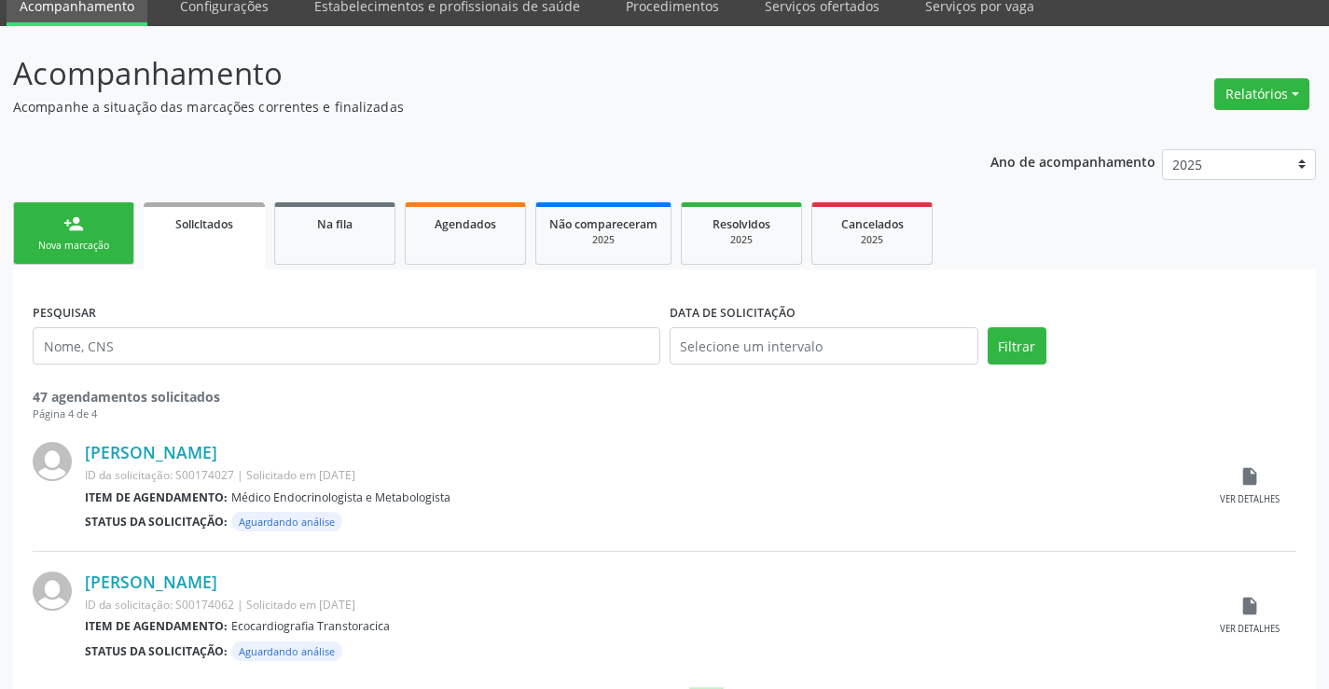
scroll to position [154, 0]
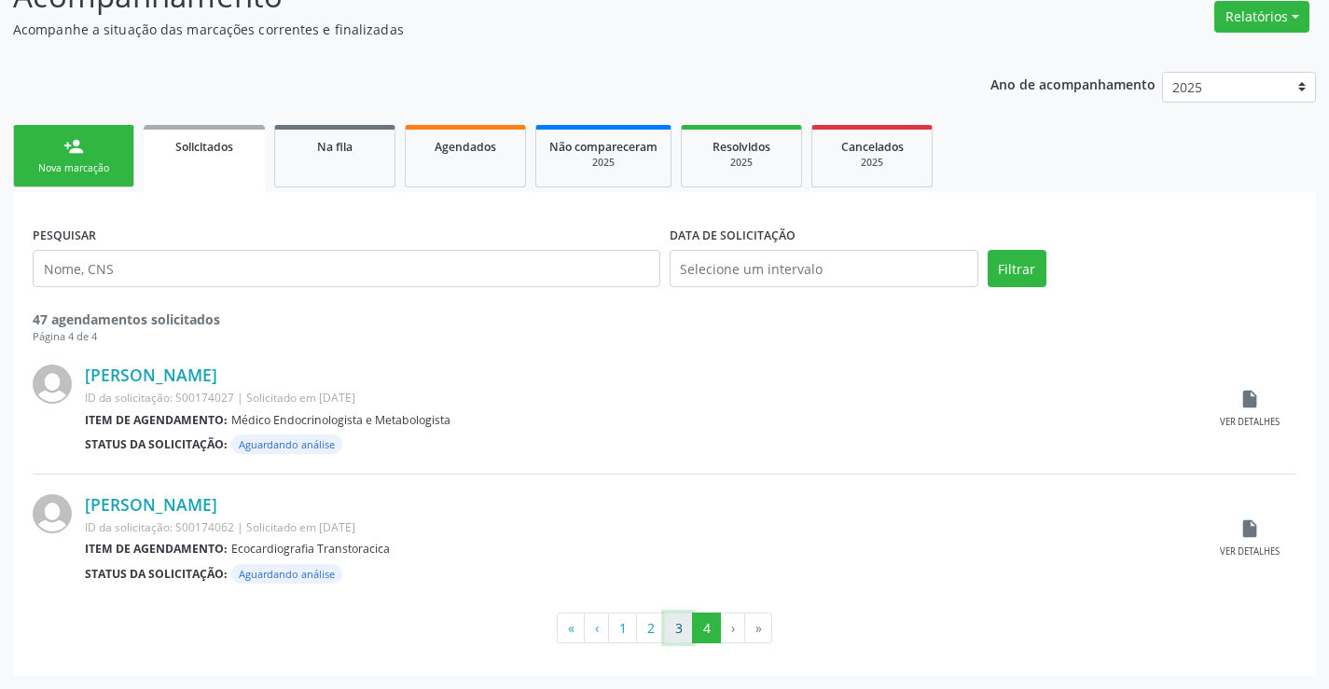
click at [670, 639] on button "3" at bounding box center [678, 629] width 29 height 32
